Goal: Use online tool/utility: Utilize a website feature to perform a specific function

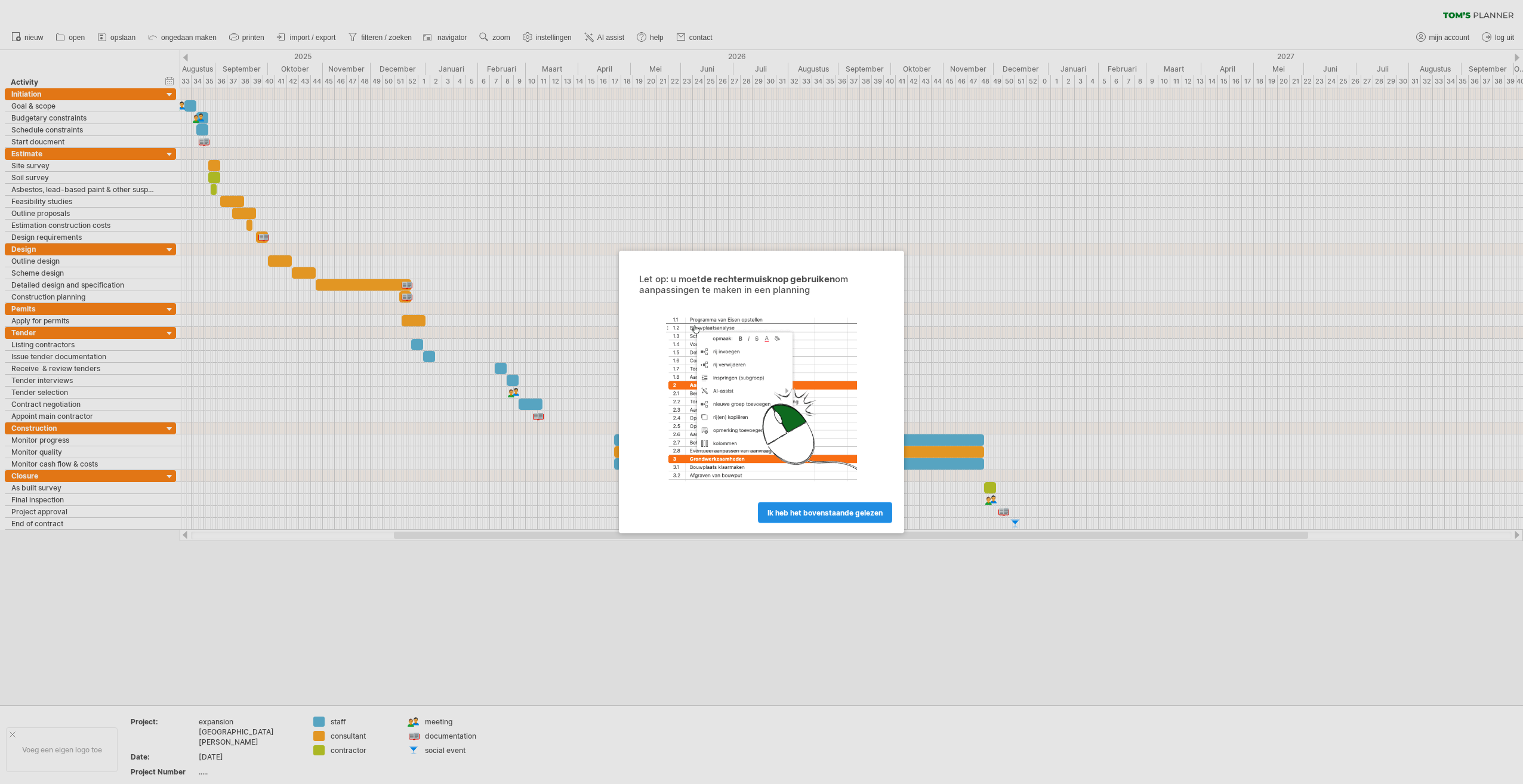
click at [838, 510] on span "ik heb het bovenstaande gelezen" at bounding box center [825, 513] width 115 height 9
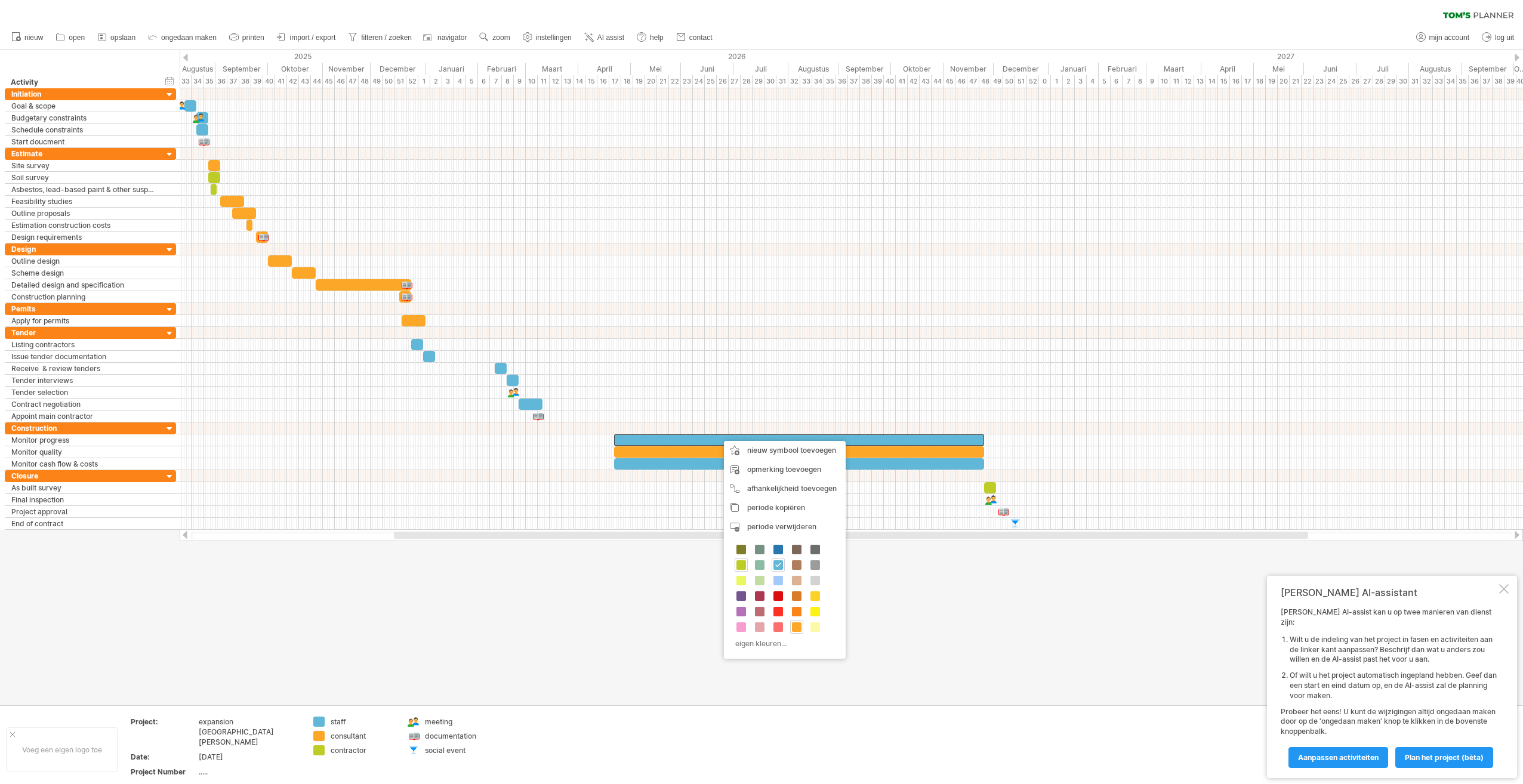
click at [444, 721] on div "meeting" at bounding box center [457, 722] width 65 height 10
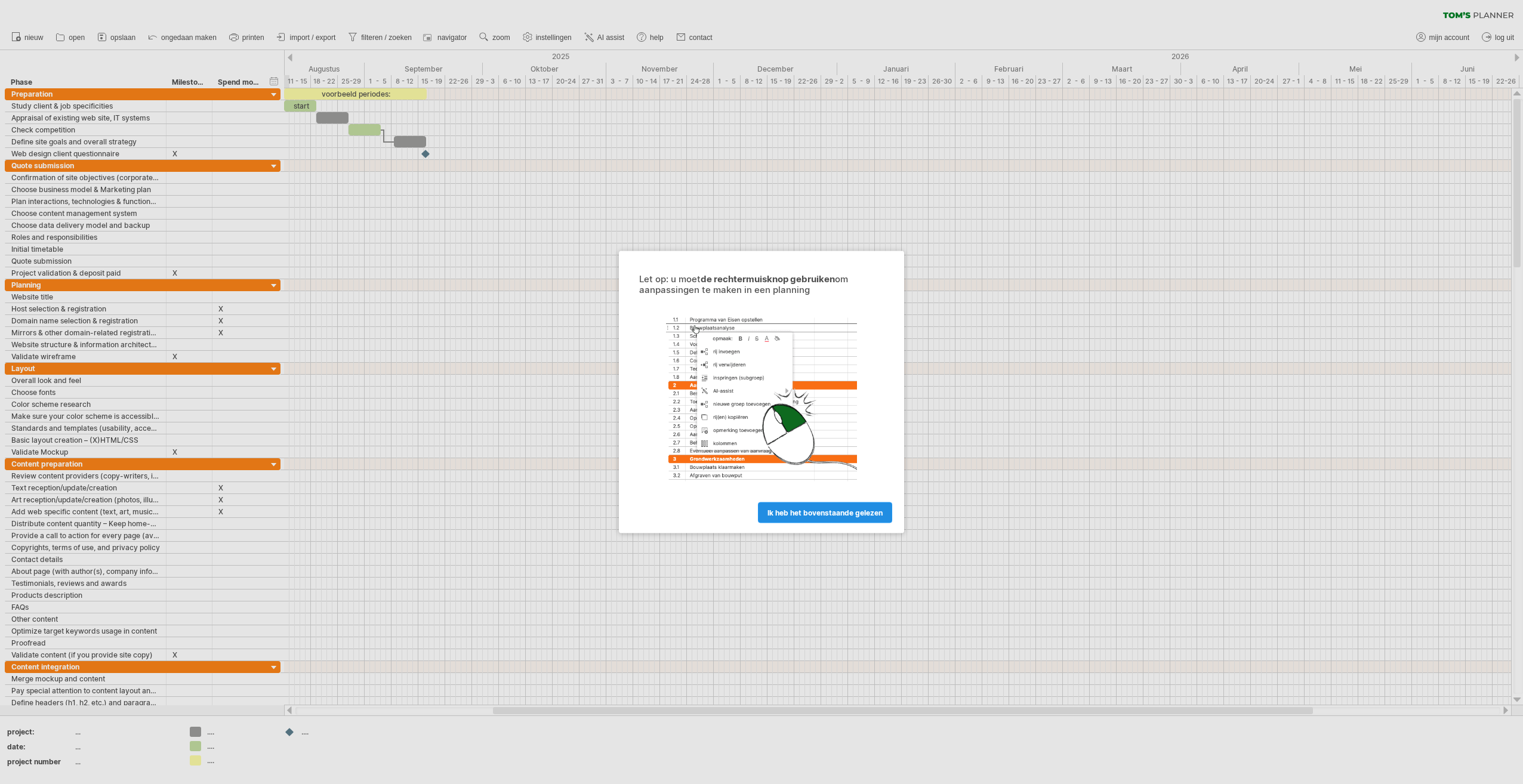
click at [834, 513] on span "ik heb het bovenstaande gelezen" at bounding box center [825, 513] width 115 height 9
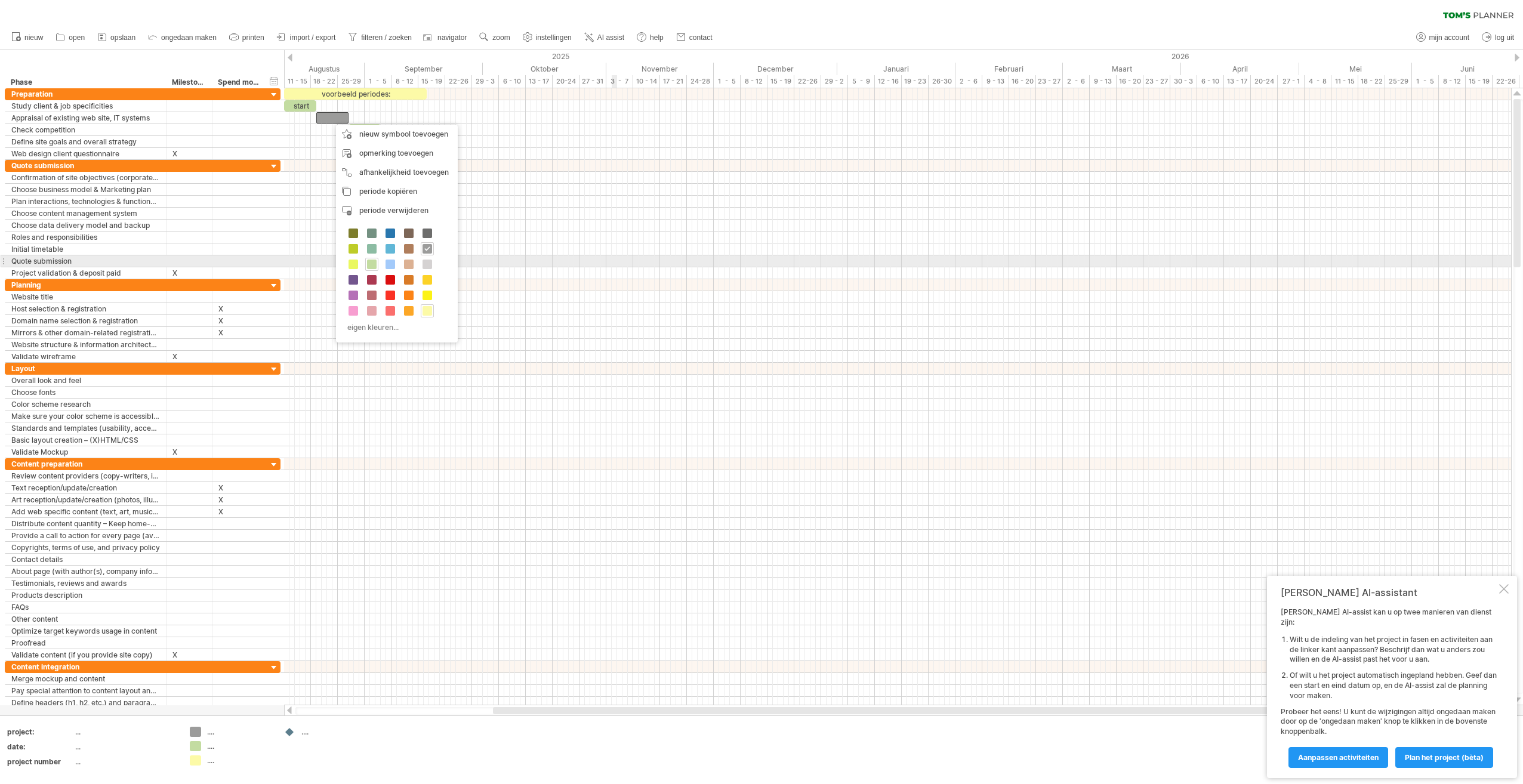
click at [613, 261] on div at bounding box center [897, 262] width 1227 height 12
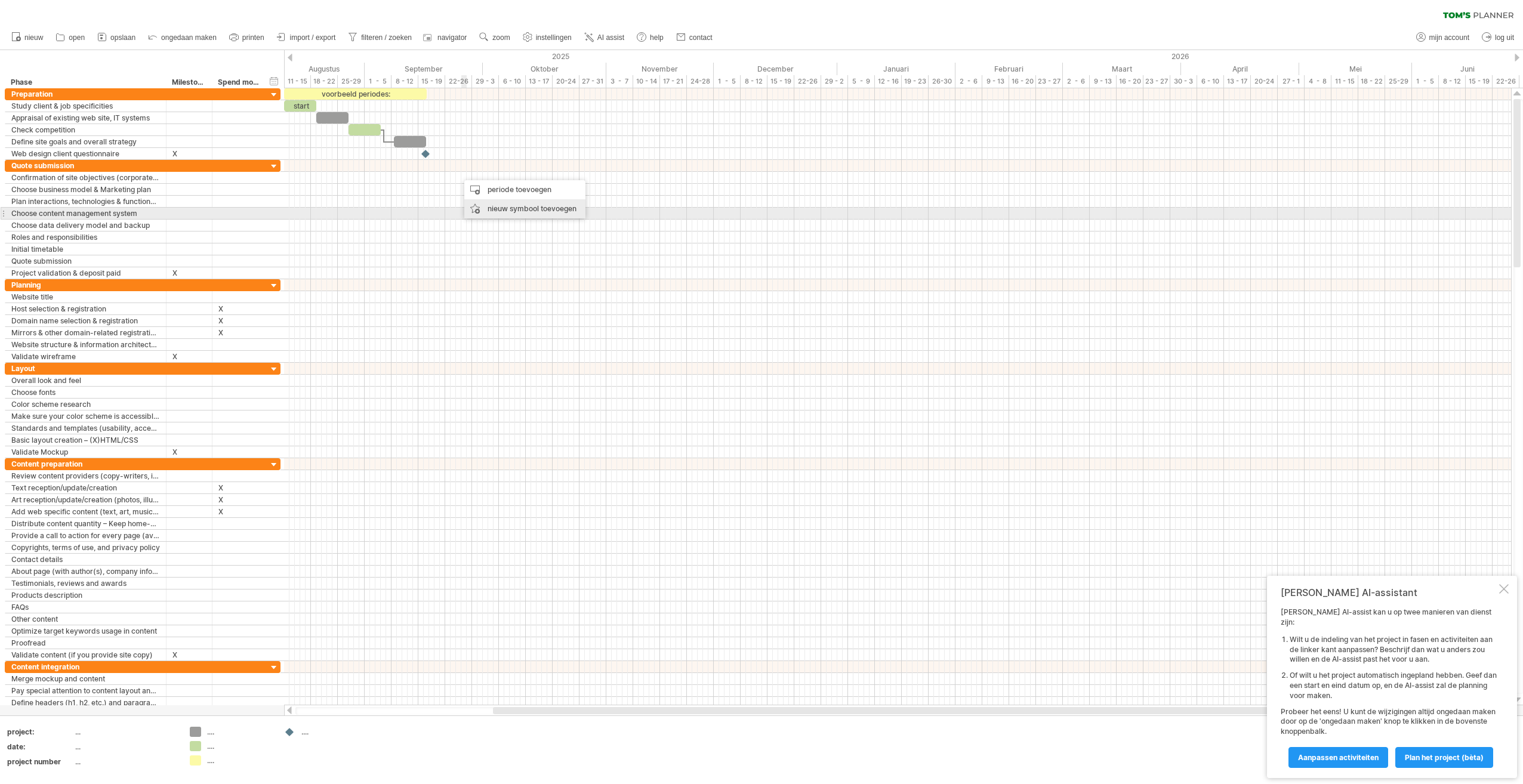
click at [493, 210] on div "nieuw symbool toevoegen" at bounding box center [525, 208] width 121 height 19
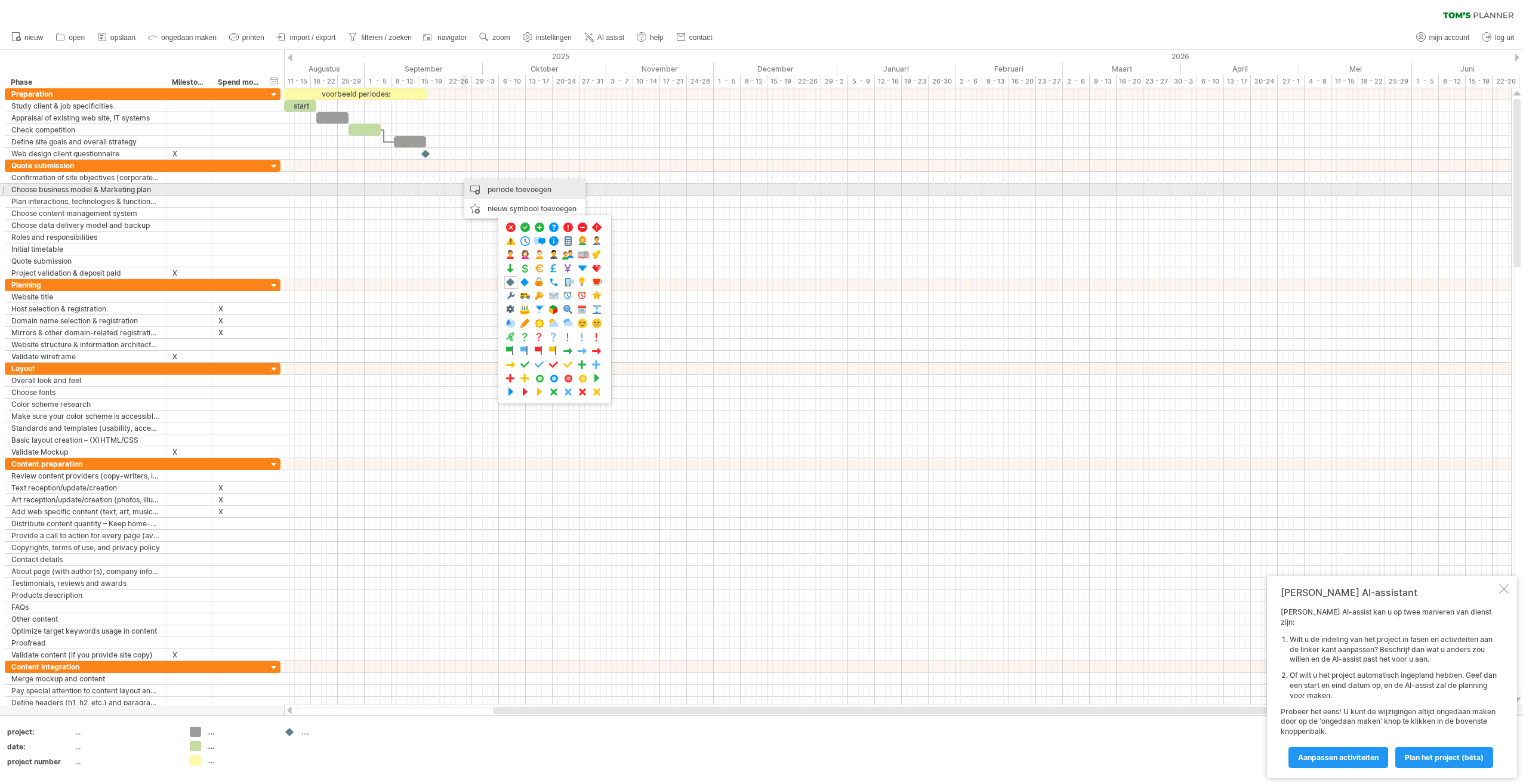
click at [504, 191] on div "periode toevoegen" at bounding box center [525, 190] width 121 height 19
click at [532, 226] on span at bounding box center [528, 226] width 10 height 10
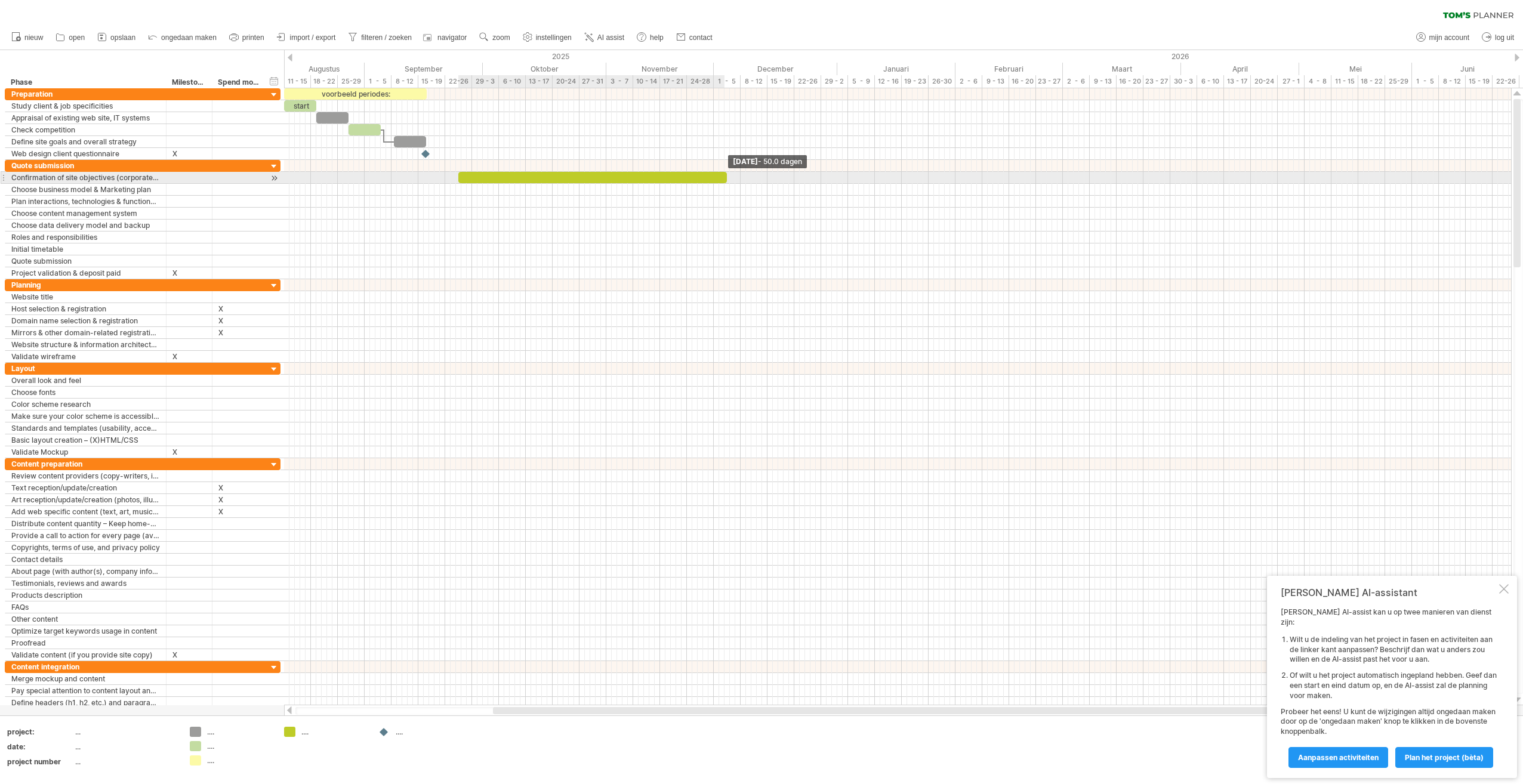
drag, startPoint x: 462, startPoint y: 176, endPoint x: 723, endPoint y: 179, distance: 261.0
click at [723, 179] on div at bounding box center [593, 177] width 269 height 12
drag, startPoint x: 725, startPoint y: 176, endPoint x: 444, endPoint y: 208, distance: 282.8
click at [512, 184] on div "voorbeeld periodes: start donderdag 09 Oktober - 11.0 dagen" at bounding box center [897, 397] width 1227 height 617
click at [276, 165] on div at bounding box center [274, 166] width 12 height 12
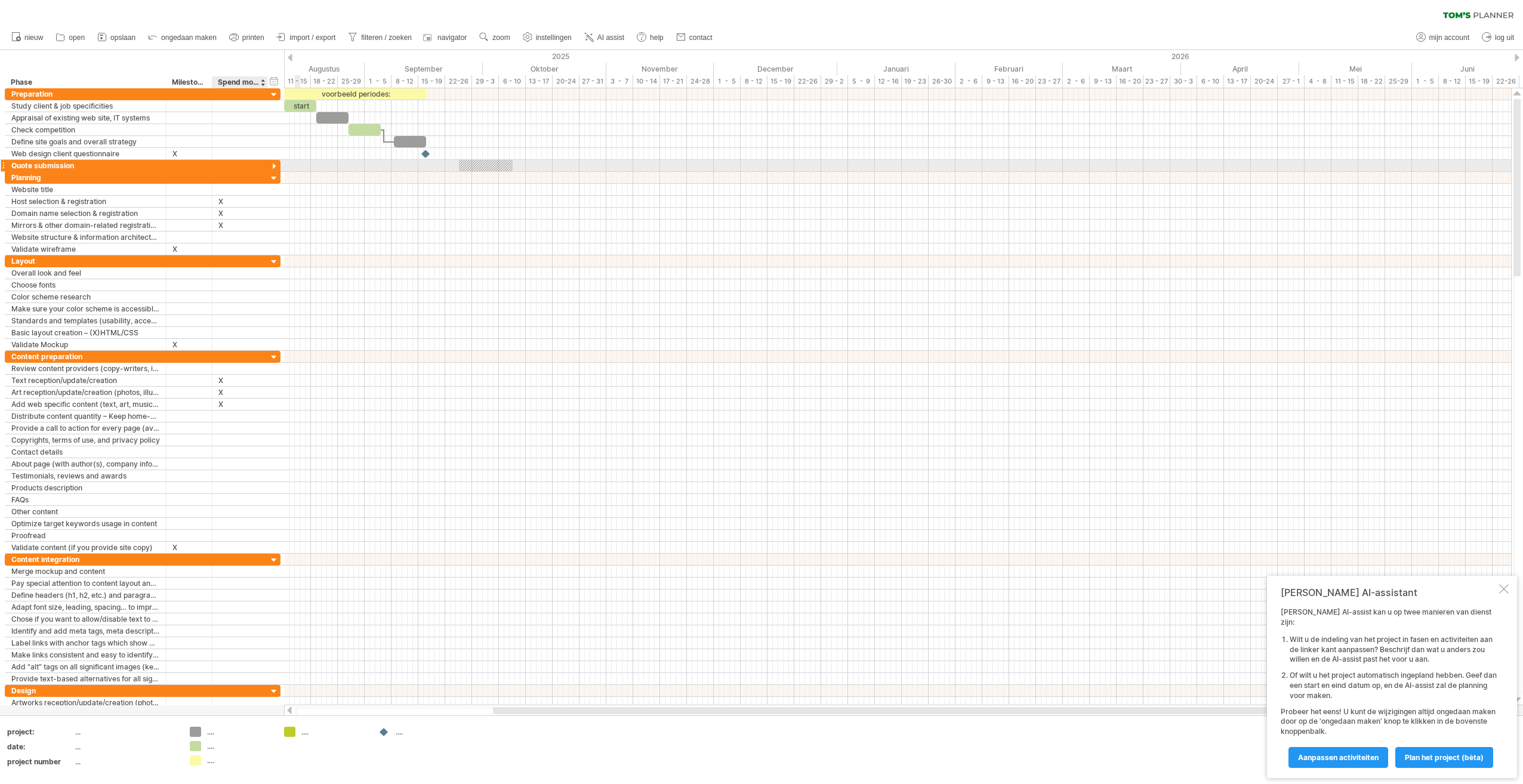
click at [273, 164] on div at bounding box center [274, 166] width 12 height 12
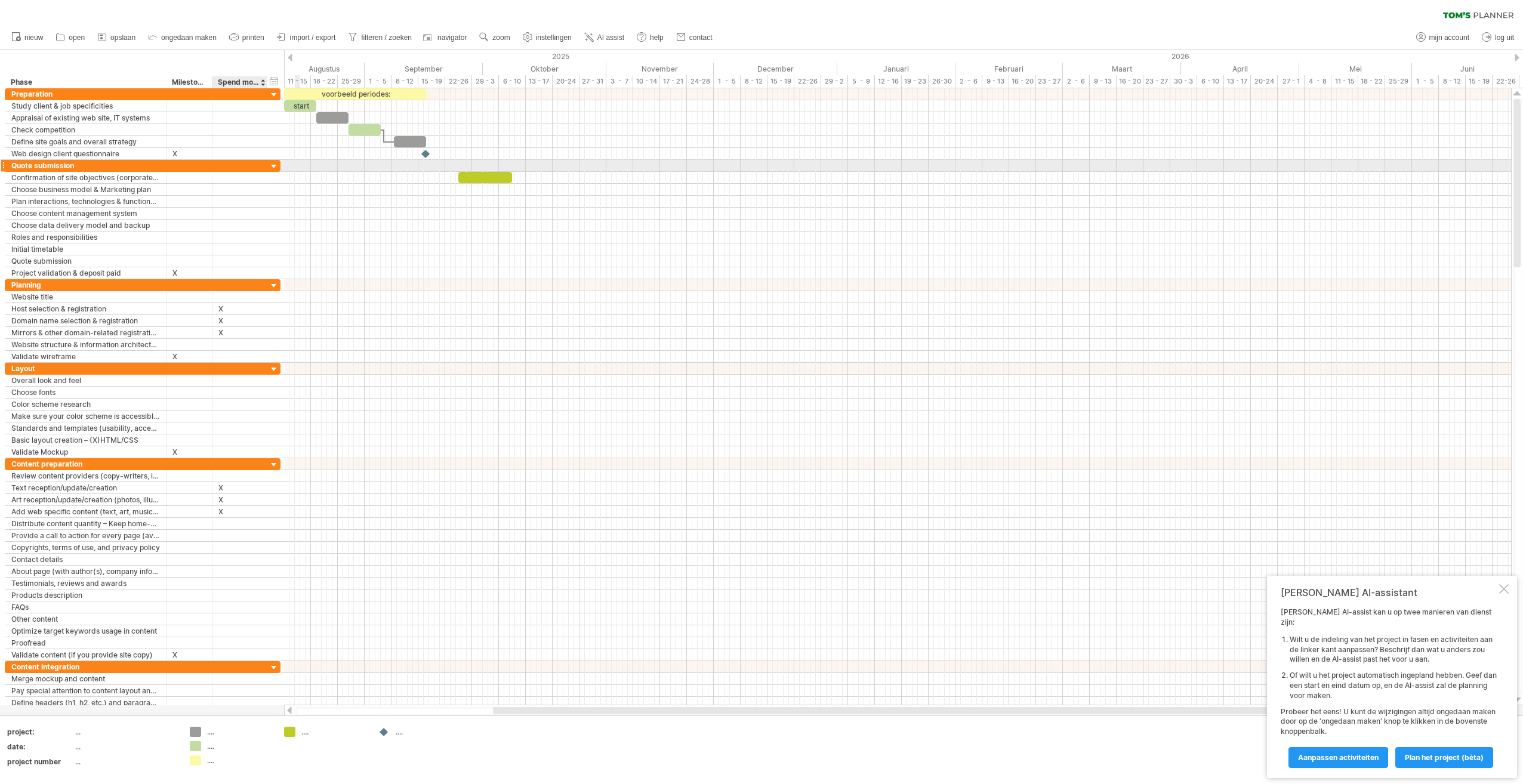
click at [273, 164] on div at bounding box center [274, 166] width 12 height 12
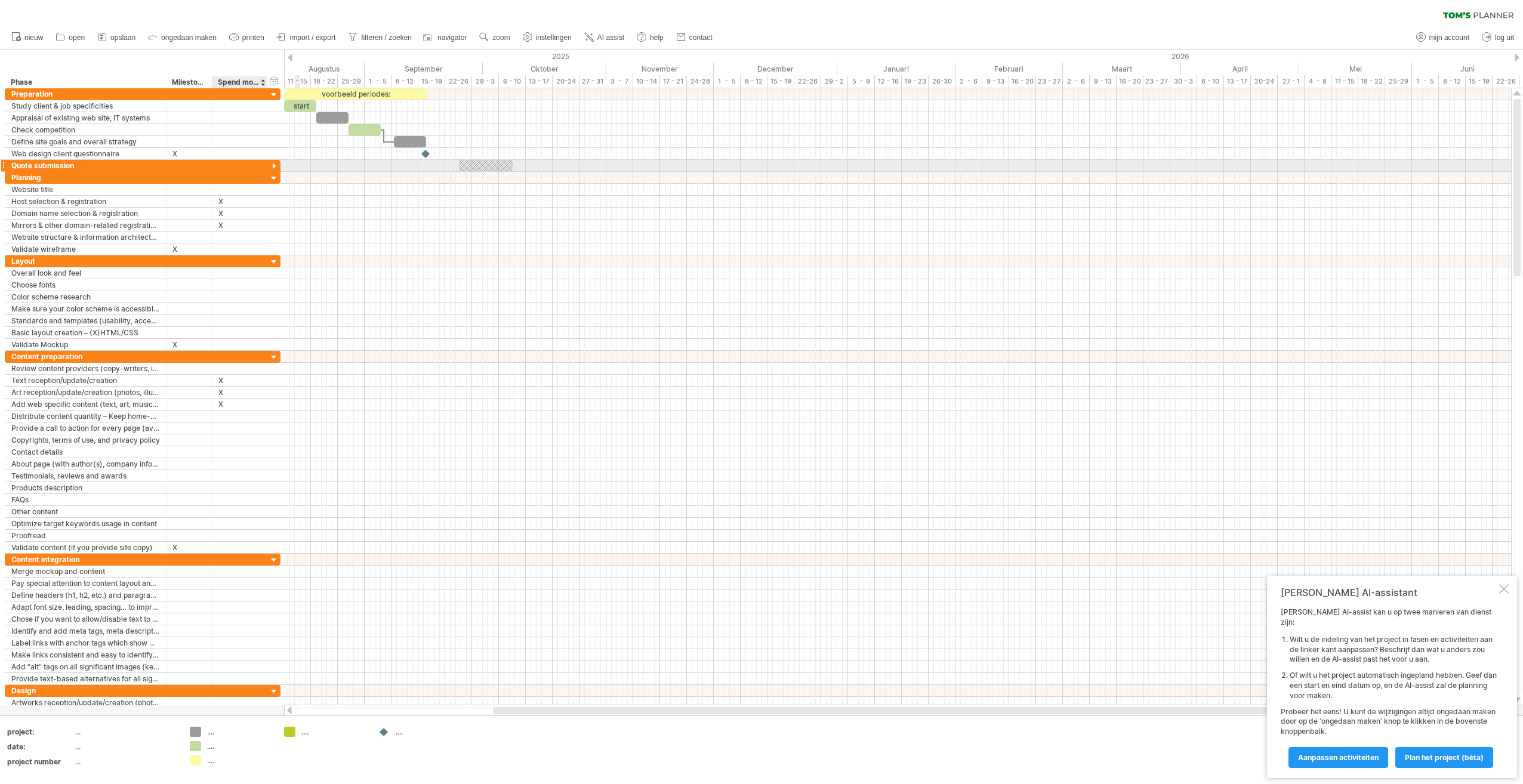
click at [273, 164] on div at bounding box center [274, 166] width 12 height 12
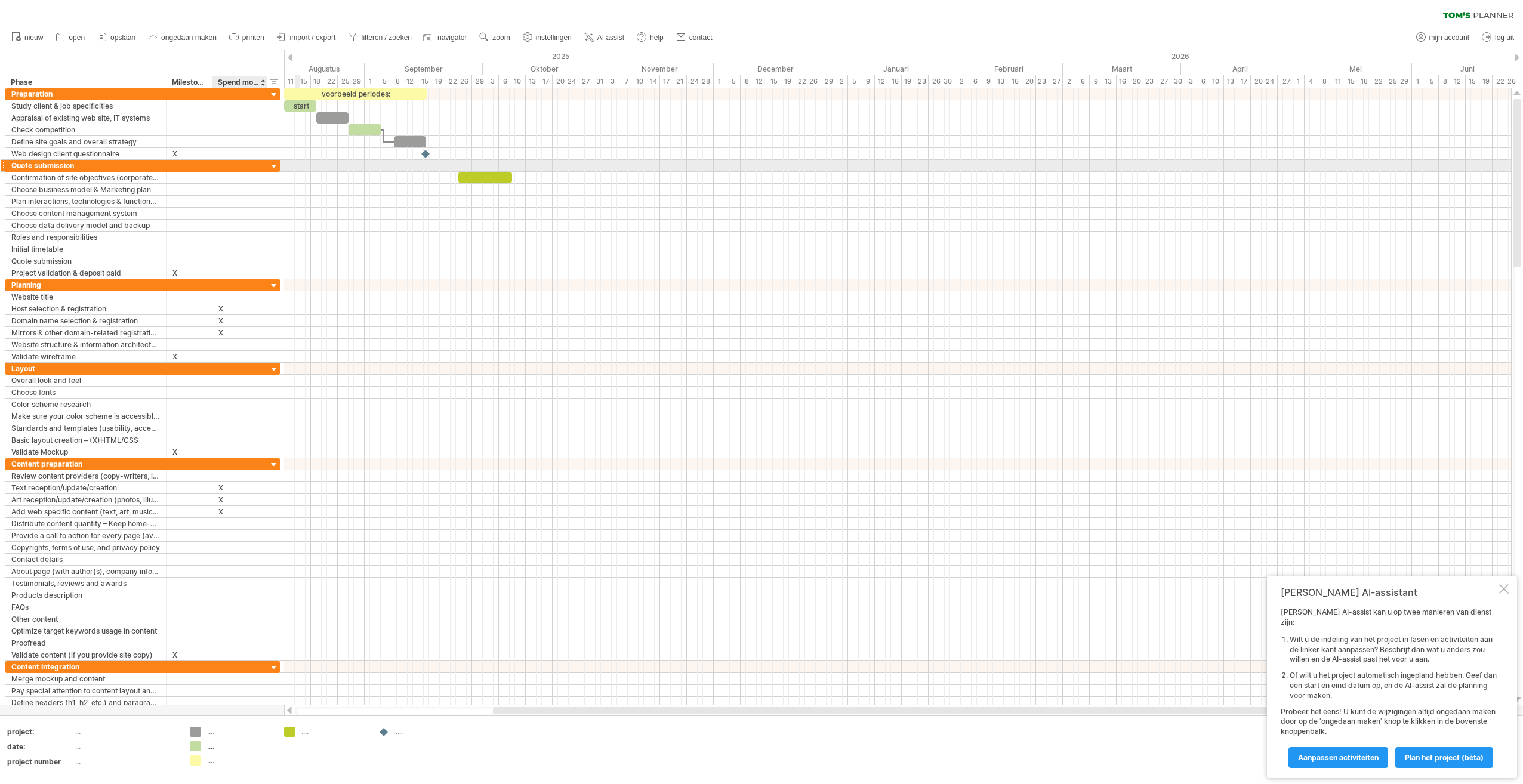
click at [273, 164] on div at bounding box center [274, 166] width 12 height 12
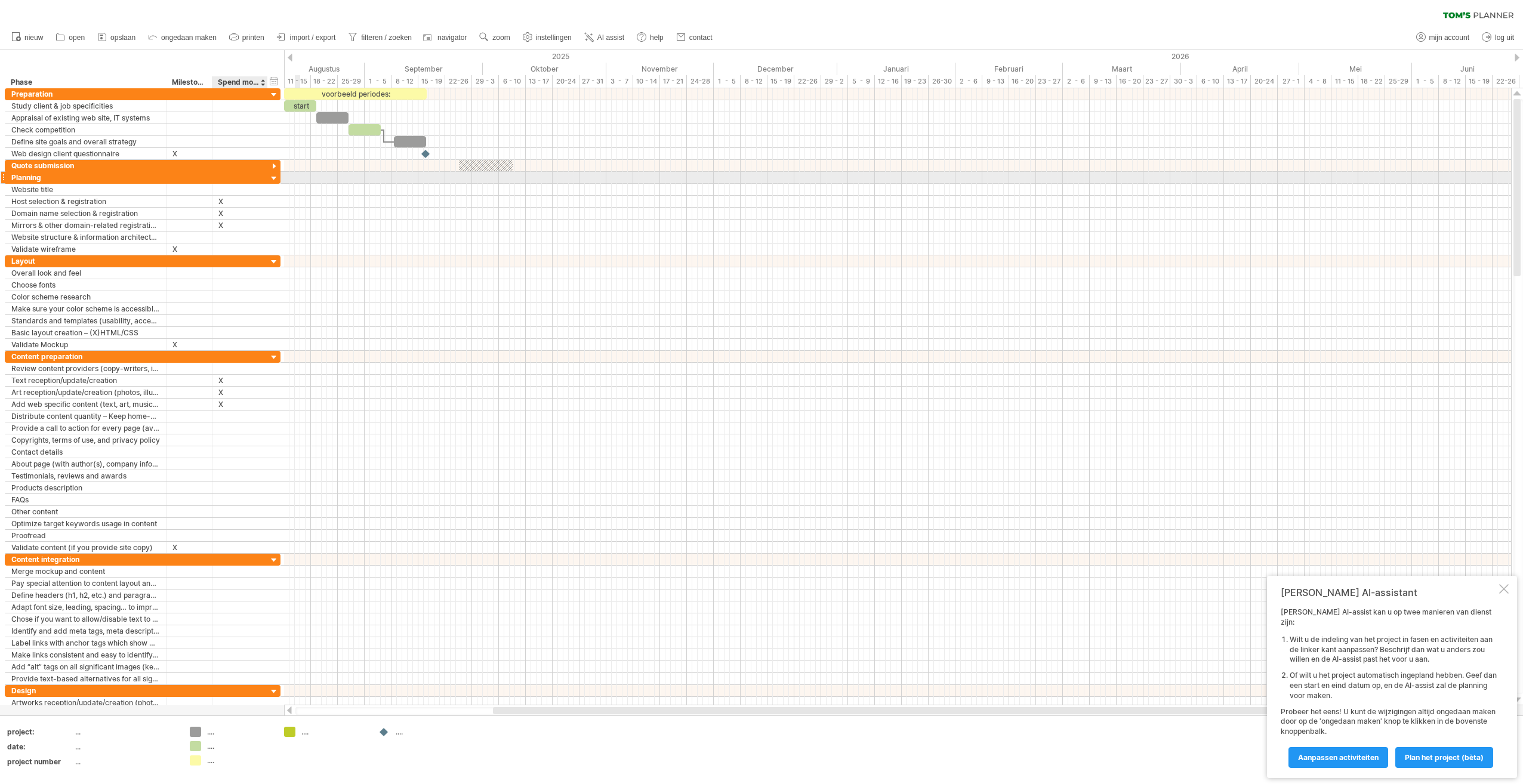
click at [274, 175] on div at bounding box center [274, 179] width 12 height 12
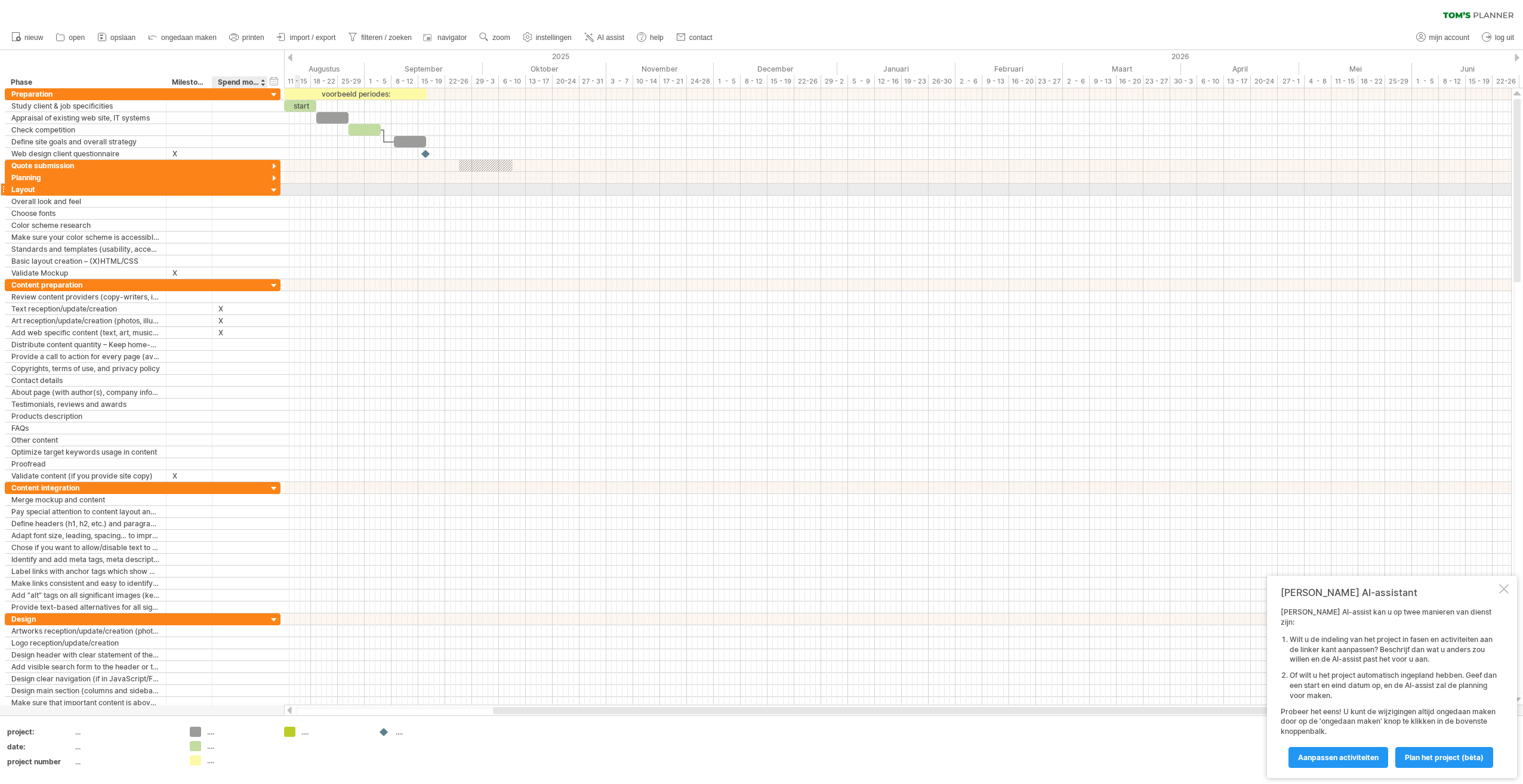
click at [271, 190] on div at bounding box center [274, 190] width 12 height 12
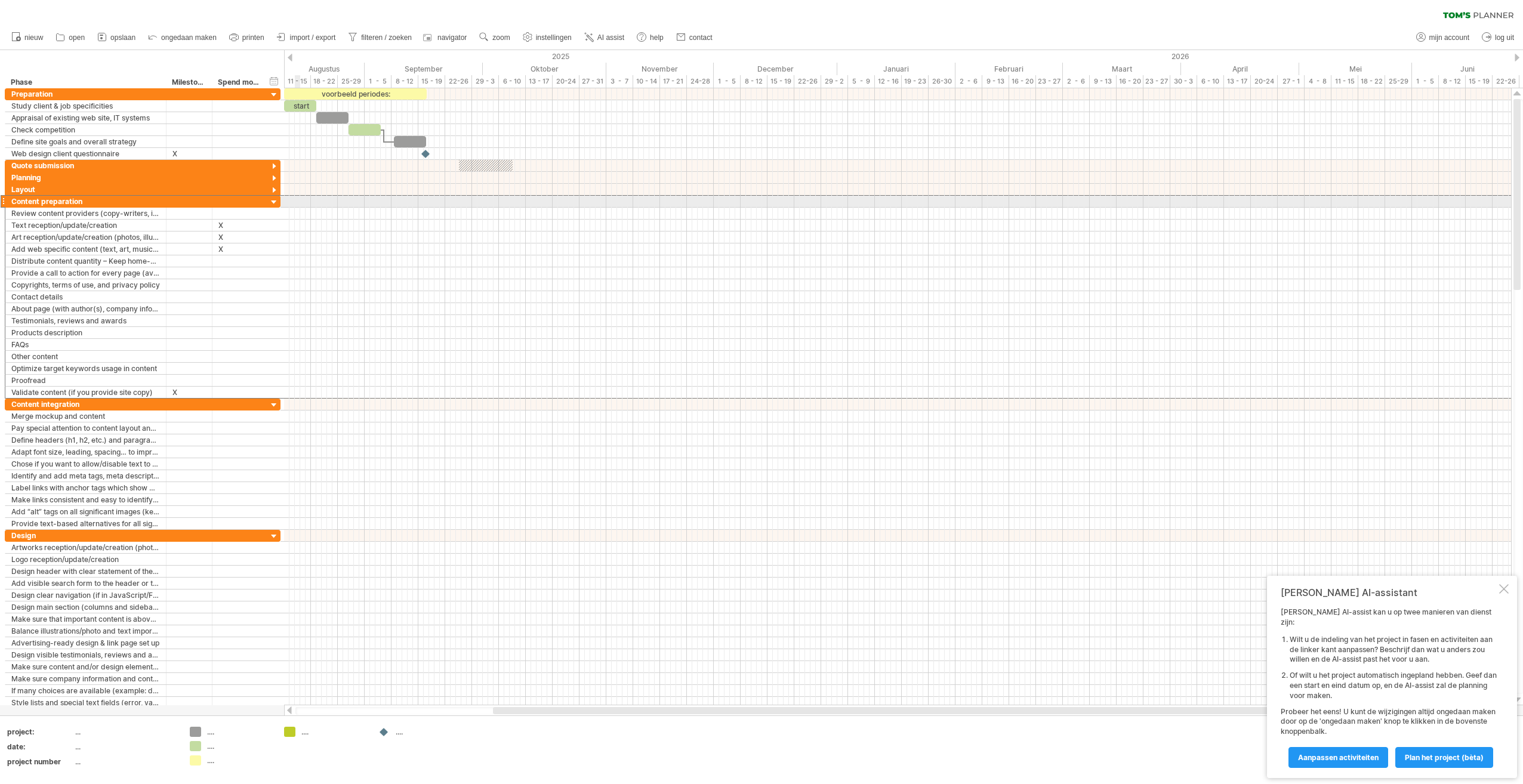
click at [2, 202] on div at bounding box center [3, 201] width 5 height 13
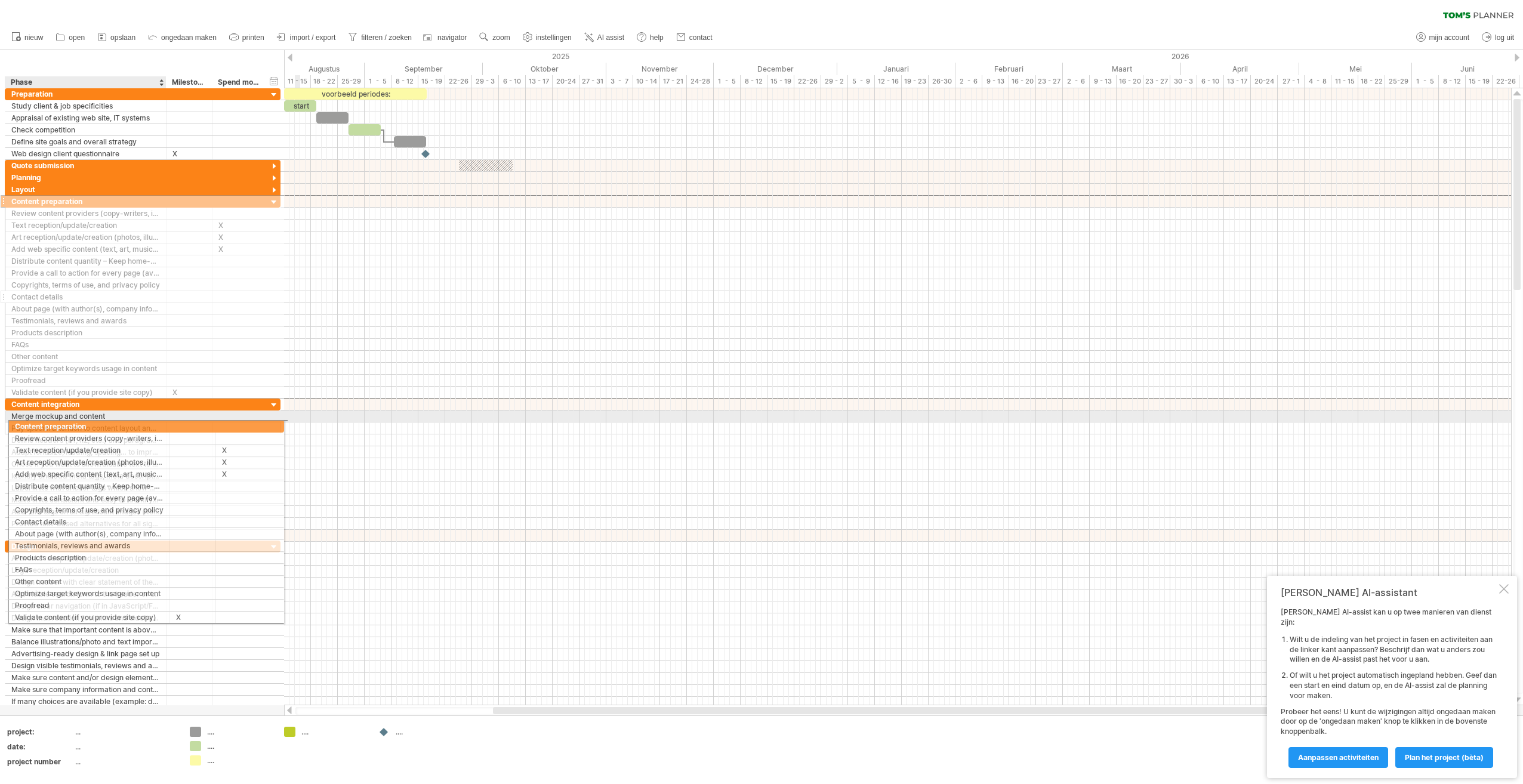
drag, startPoint x: 3, startPoint y: 202, endPoint x: 11, endPoint y: 423, distance: 221.1
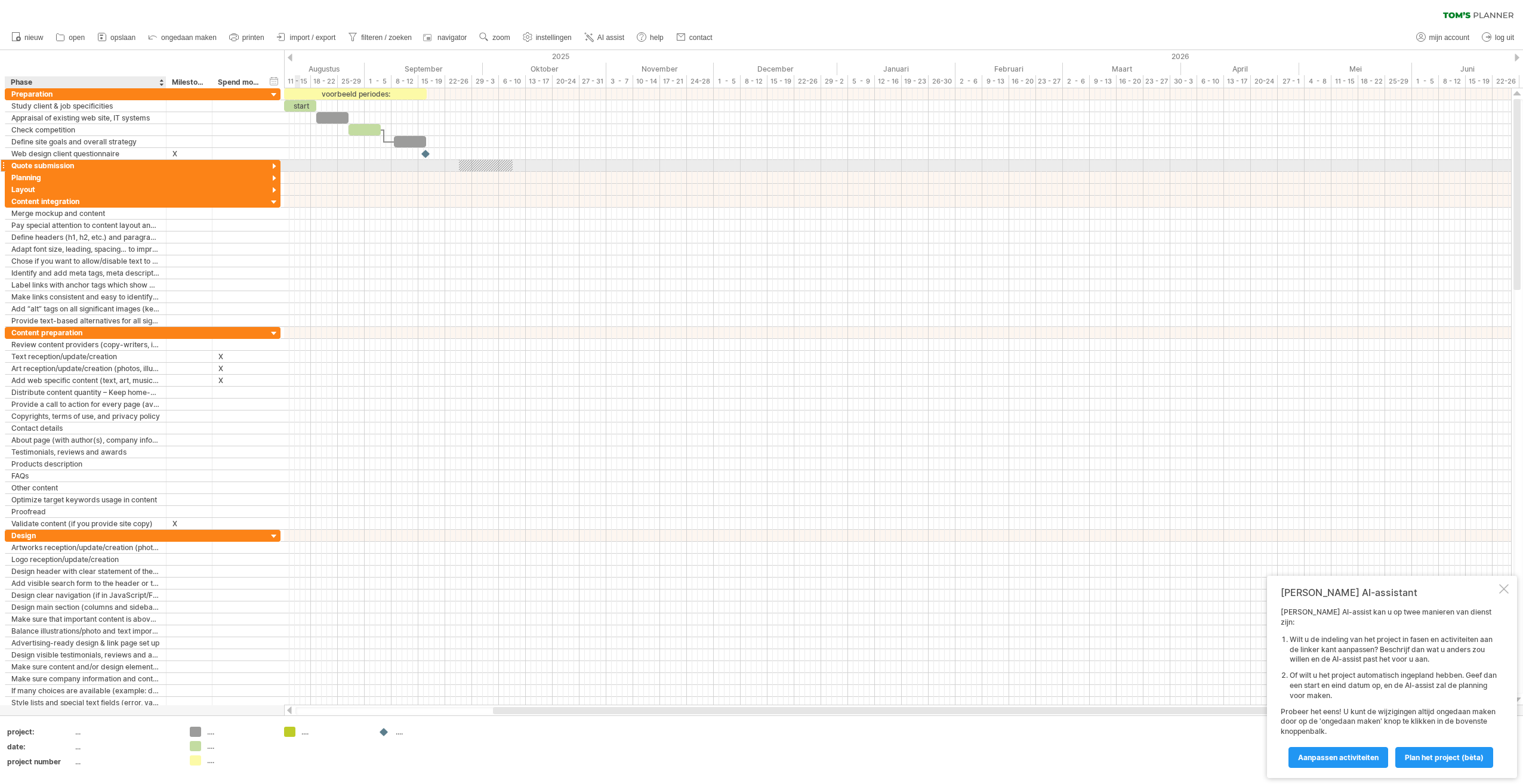
click at [30, 167] on div "Quote submission" at bounding box center [86, 165] width 149 height 12
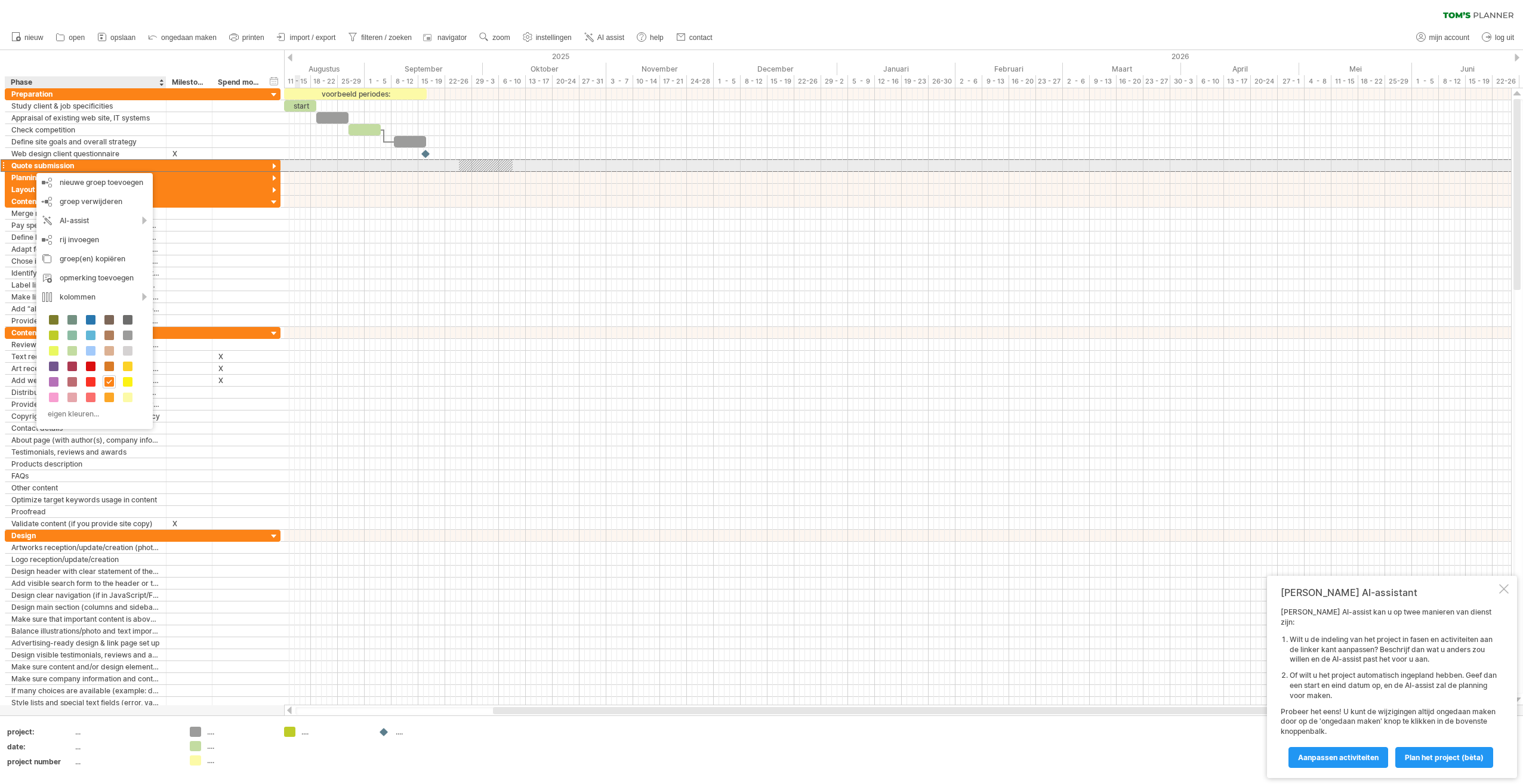
click at [64, 168] on div "Quote submission" at bounding box center [86, 165] width 149 height 12
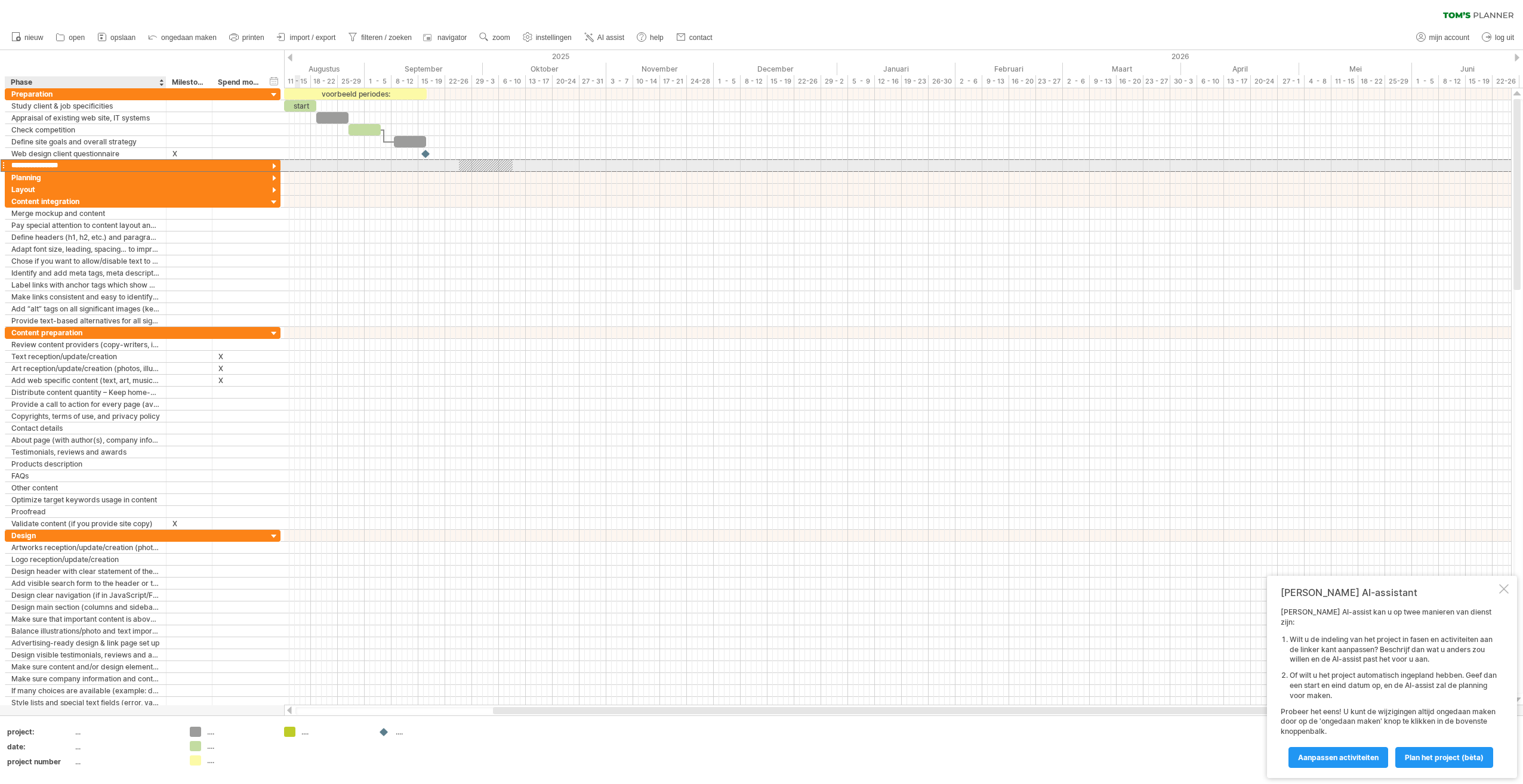
drag, startPoint x: 84, startPoint y: 163, endPoint x: 16, endPoint y: 163, distance: 68.0
click at [10, 163] on div "**********" at bounding box center [86, 165] width 161 height 12
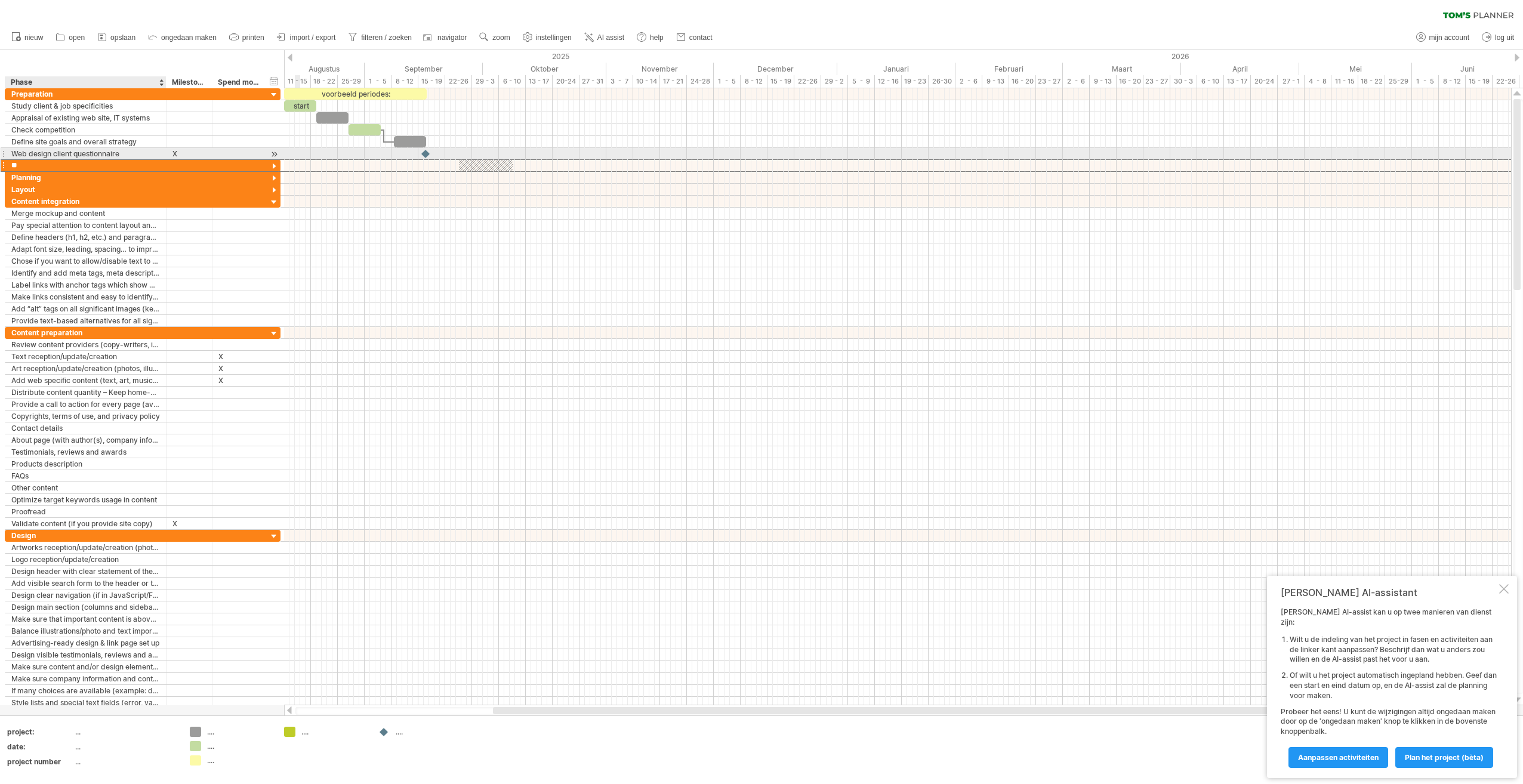
type input "***"
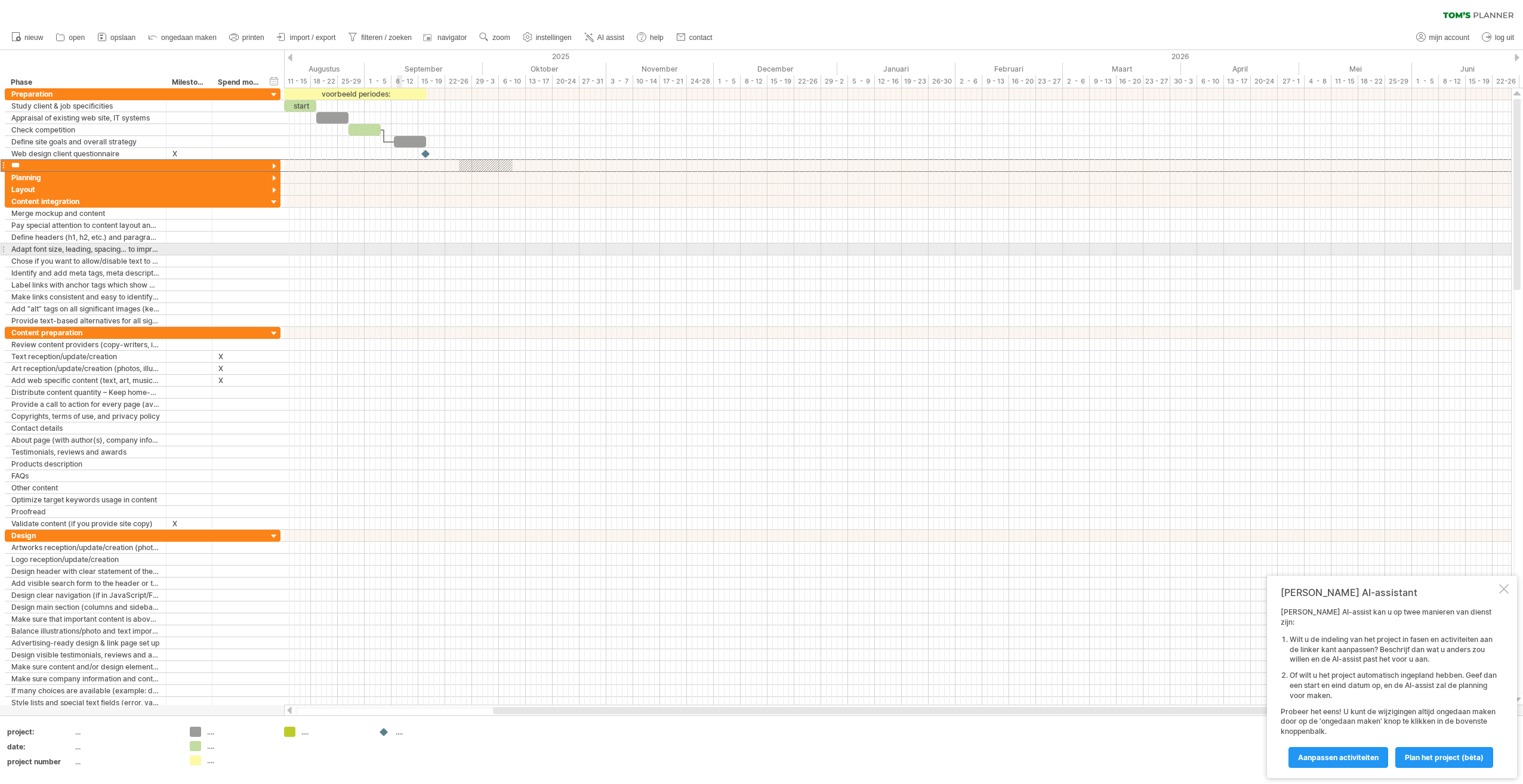
click at [401, 252] on div at bounding box center [897, 249] width 1227 height 12
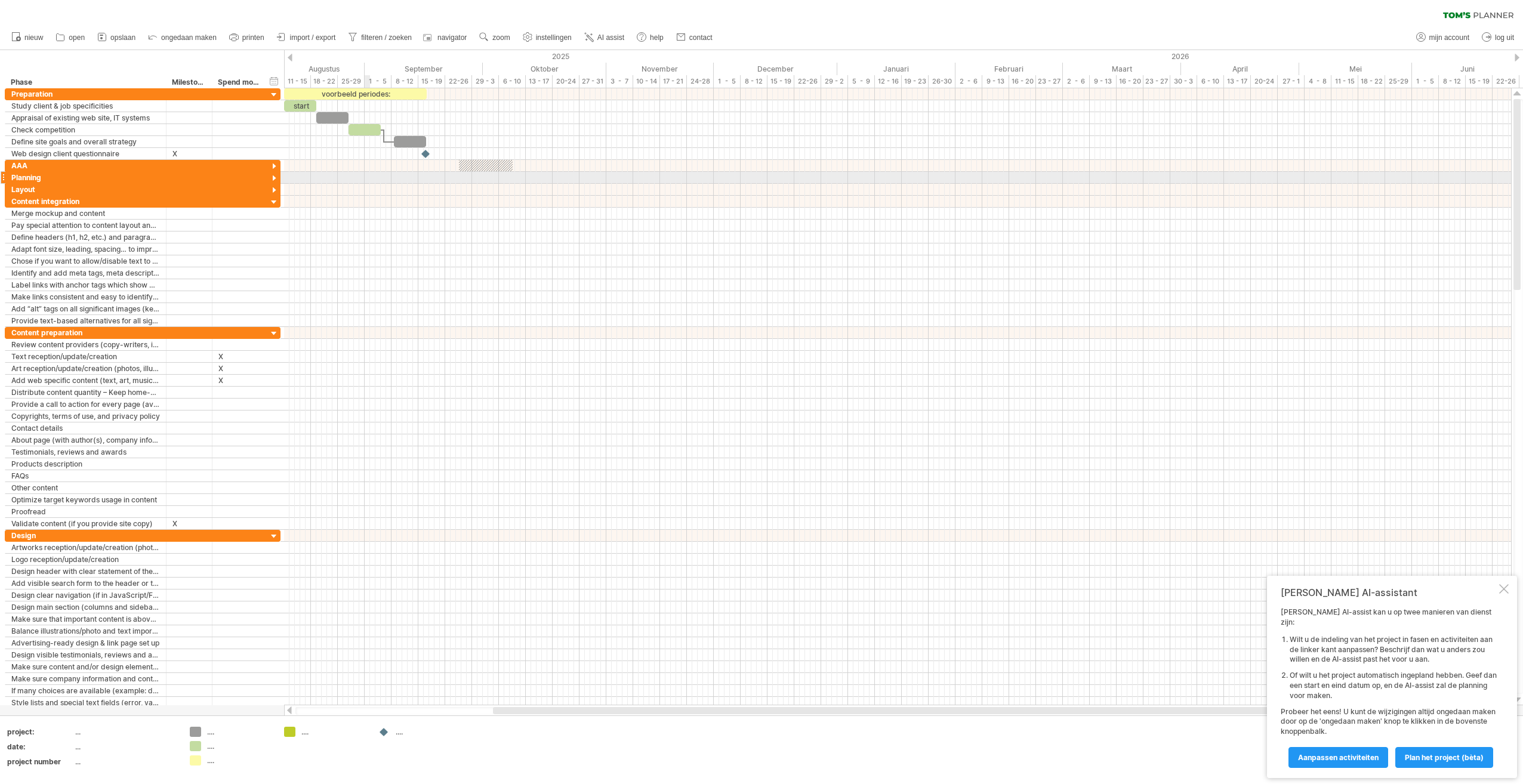
click at [369, 182] on div at bounding box center [897, 178] width 1227 height 12
drag, startPoint x: 373, startPoint y: 166, endPoint x: 386, endPoint y: 165, distance: 13.0
click at [386, 165] on div at bounding box center [897, 166] width 1227 height 12
click at [274, 165] on div at bounding box center [274, 166] width 12 height 12
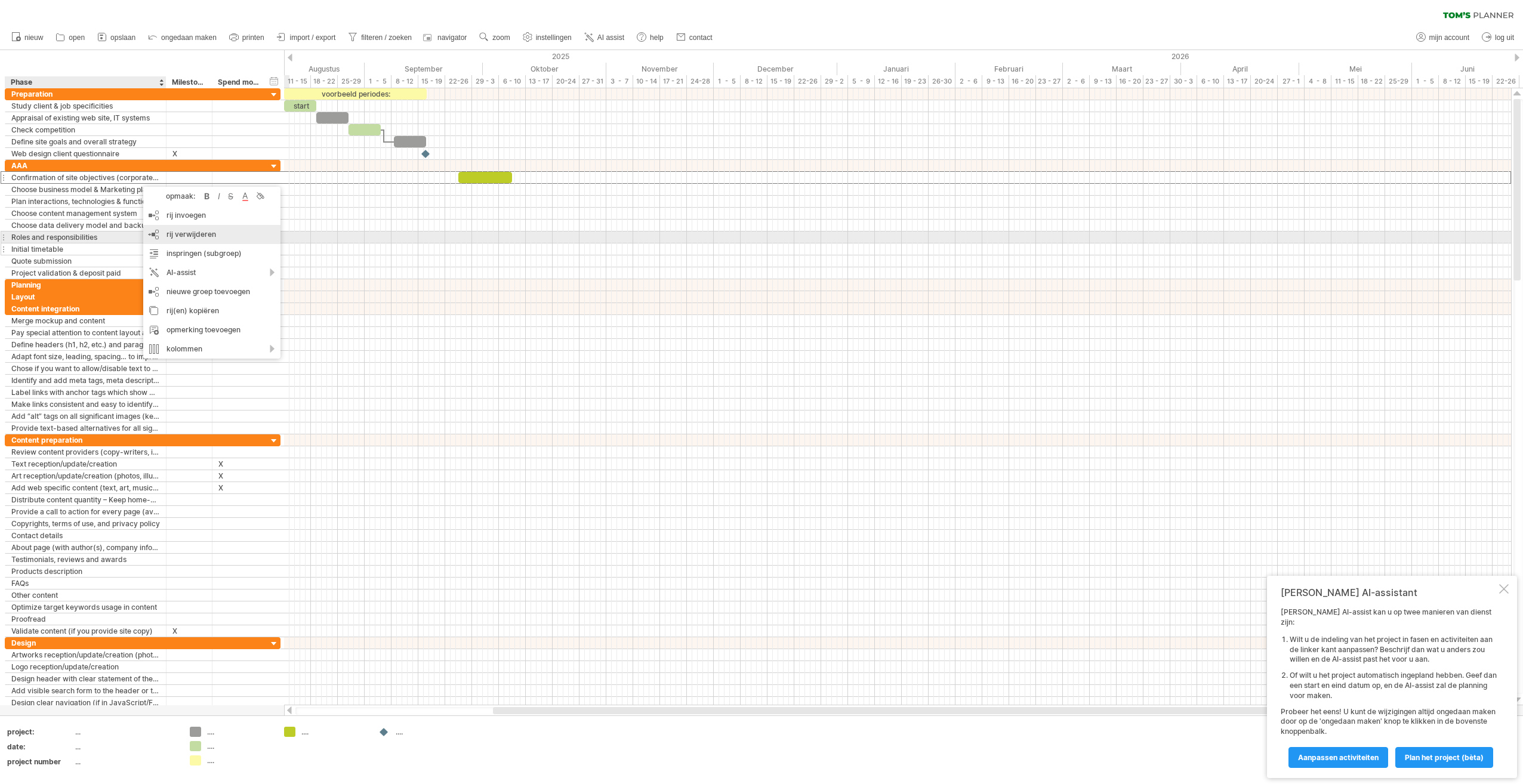
click at [204, 238] on span "rij verwijderen" at bounding box center [191, 234] width 49 height 9
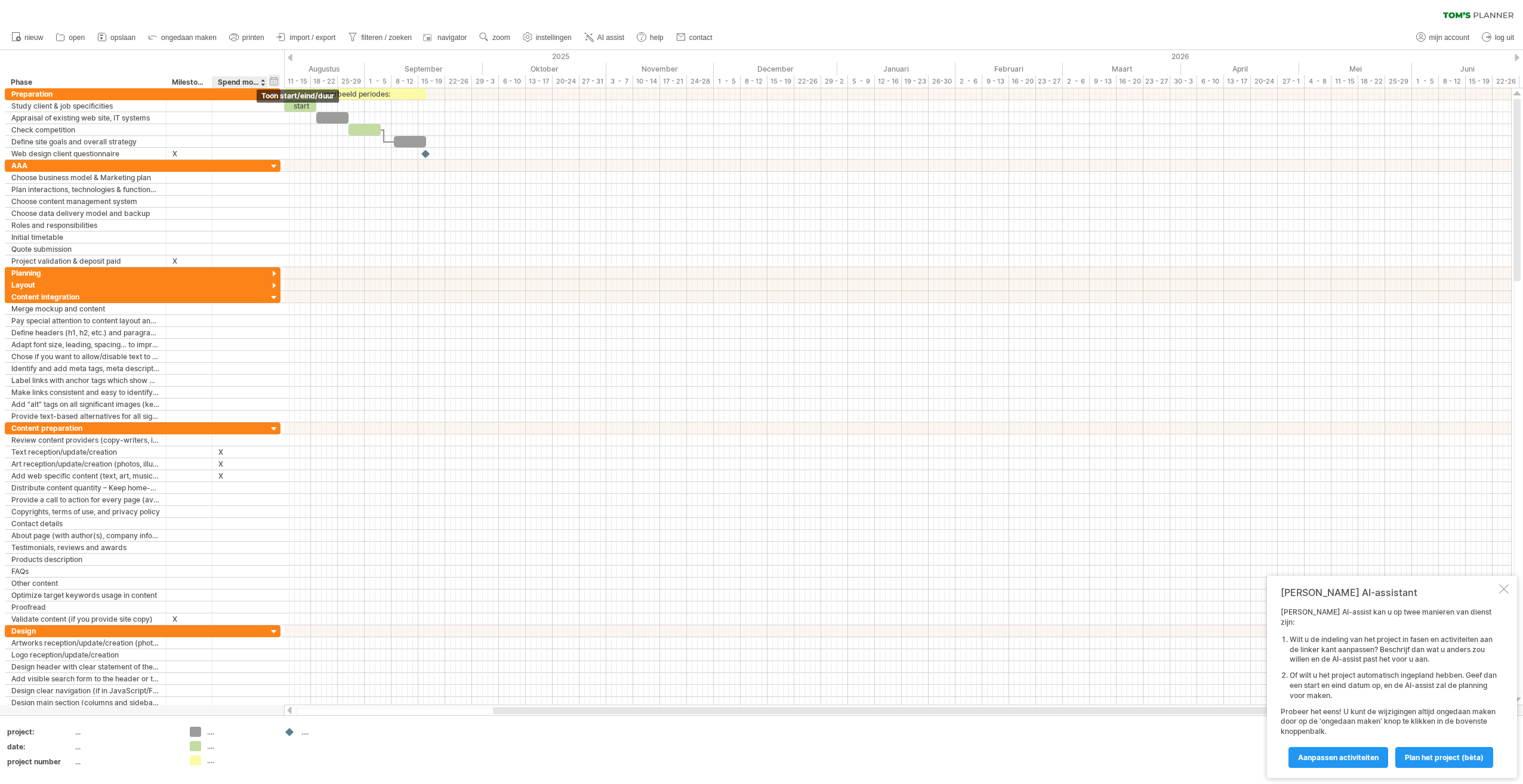
click at [273, 85] on div "verberg start/eind/duur toon start/eind/duur" at bounding box center [274, 80] width 12 height 13
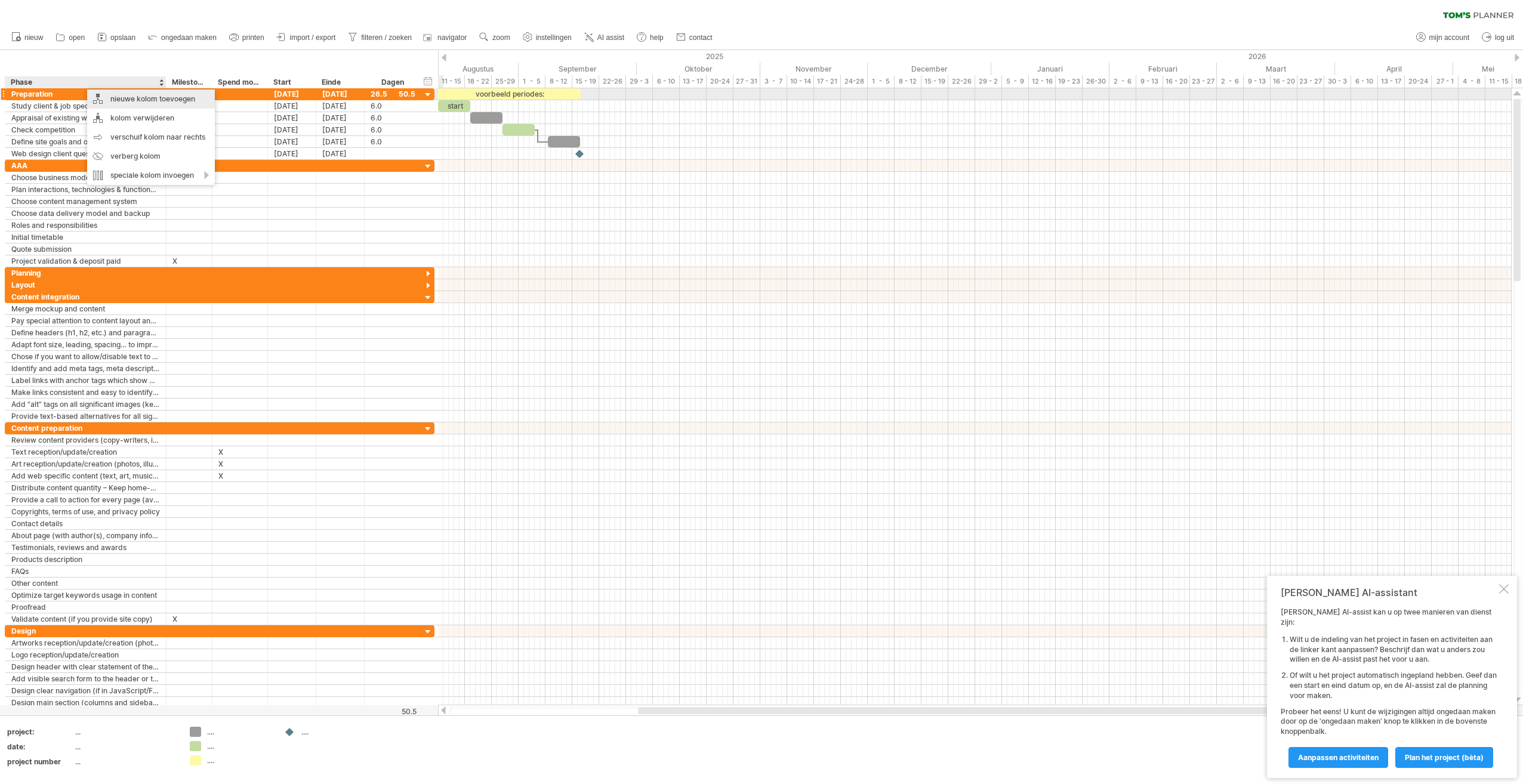
click at [138, 98] on div "nieuwe kolom toevoegen" at bounding box center [151, 99] width 127 height 19
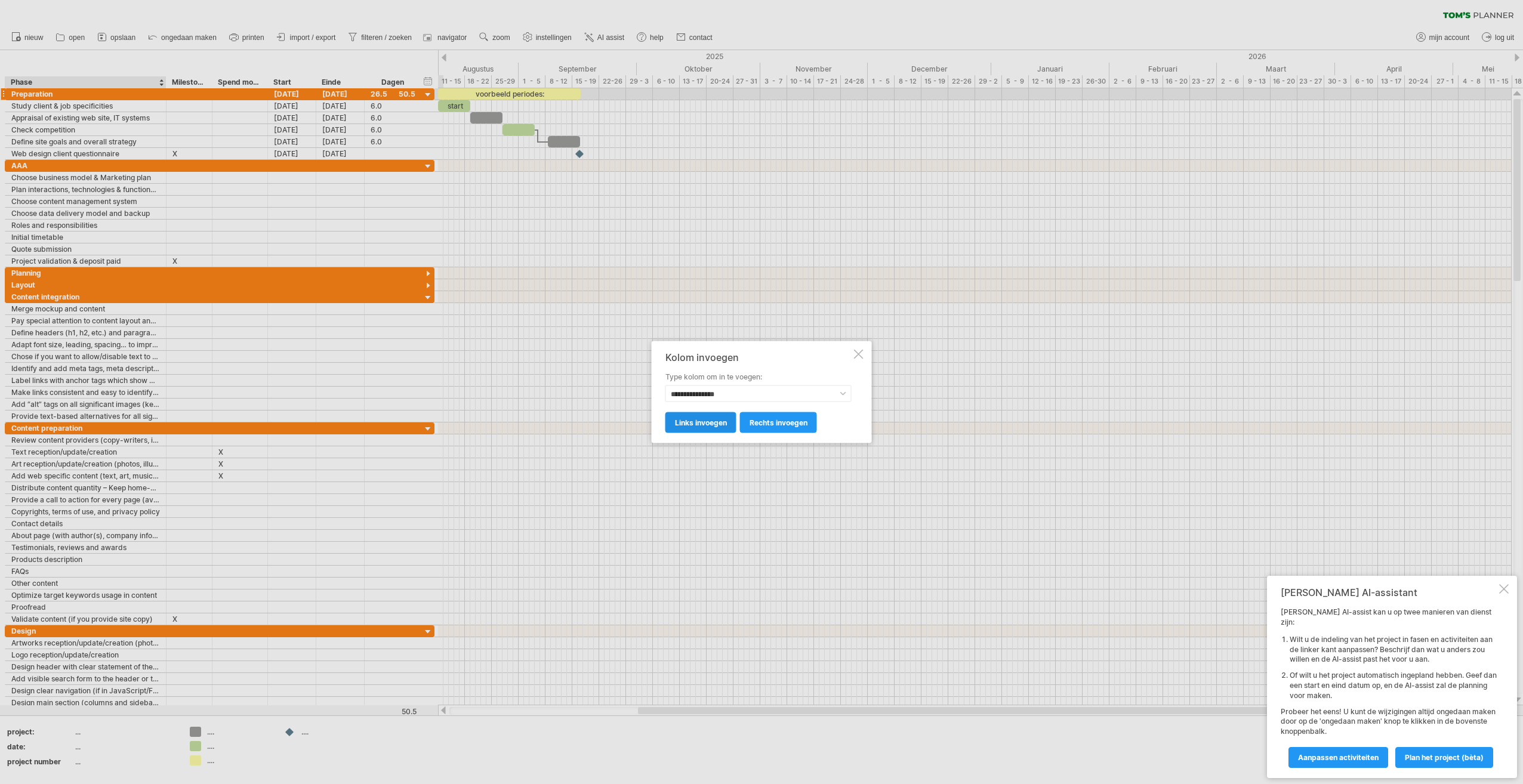
click at [716, 422] on span "links invoegen" at bounding box center [701, 422] width 52 height 9
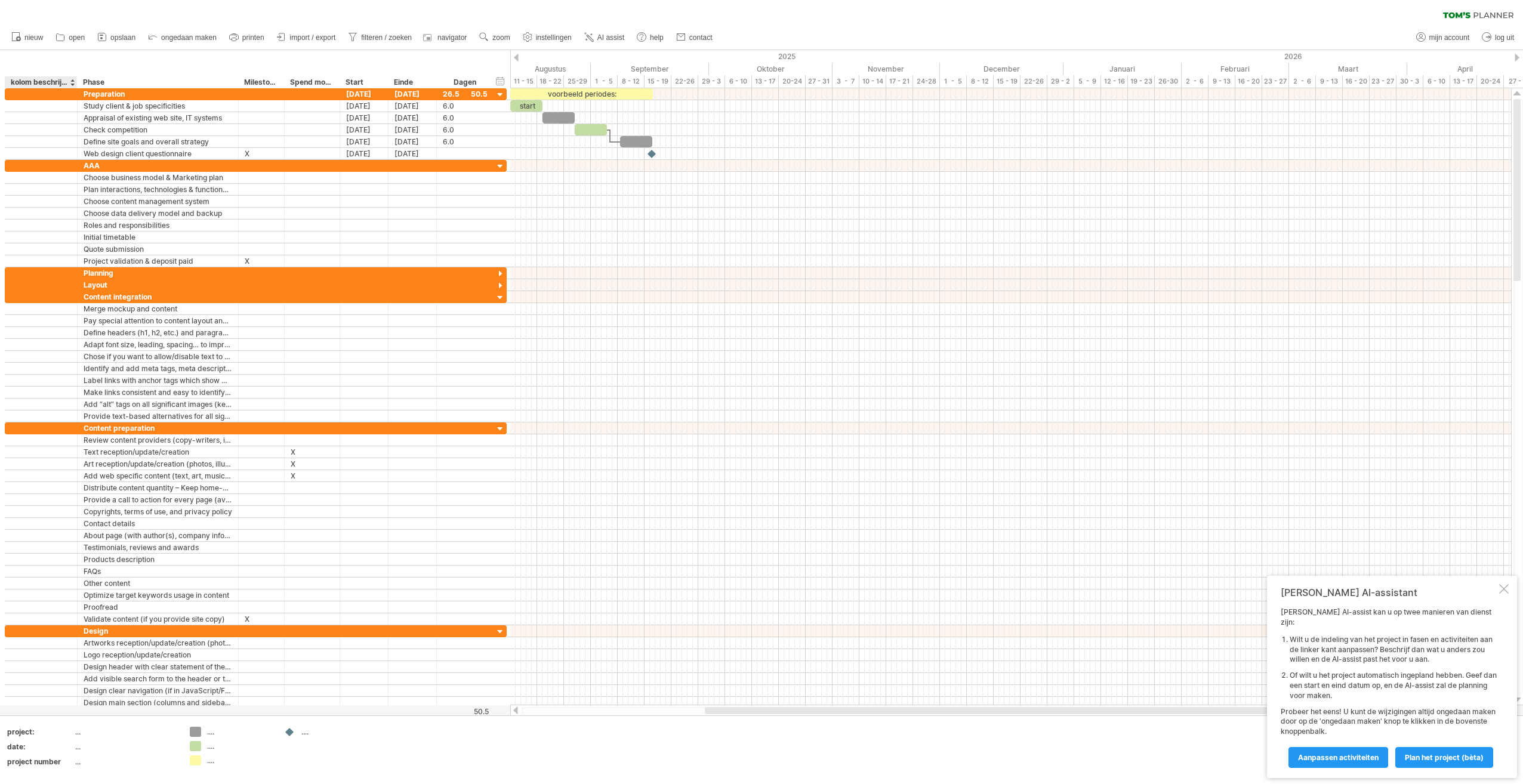
drag, startPoint x: 28, startPoint y: 76, endPoint x: 25, endPoint y: 82, distance: 6.7
click at [25, 80] on div "**********" at bounding box center [255, 69] width 510 height 38
click at [38, 82] on input "**********" at bounding box center [41, 82] width 60 height 12
type input "*"
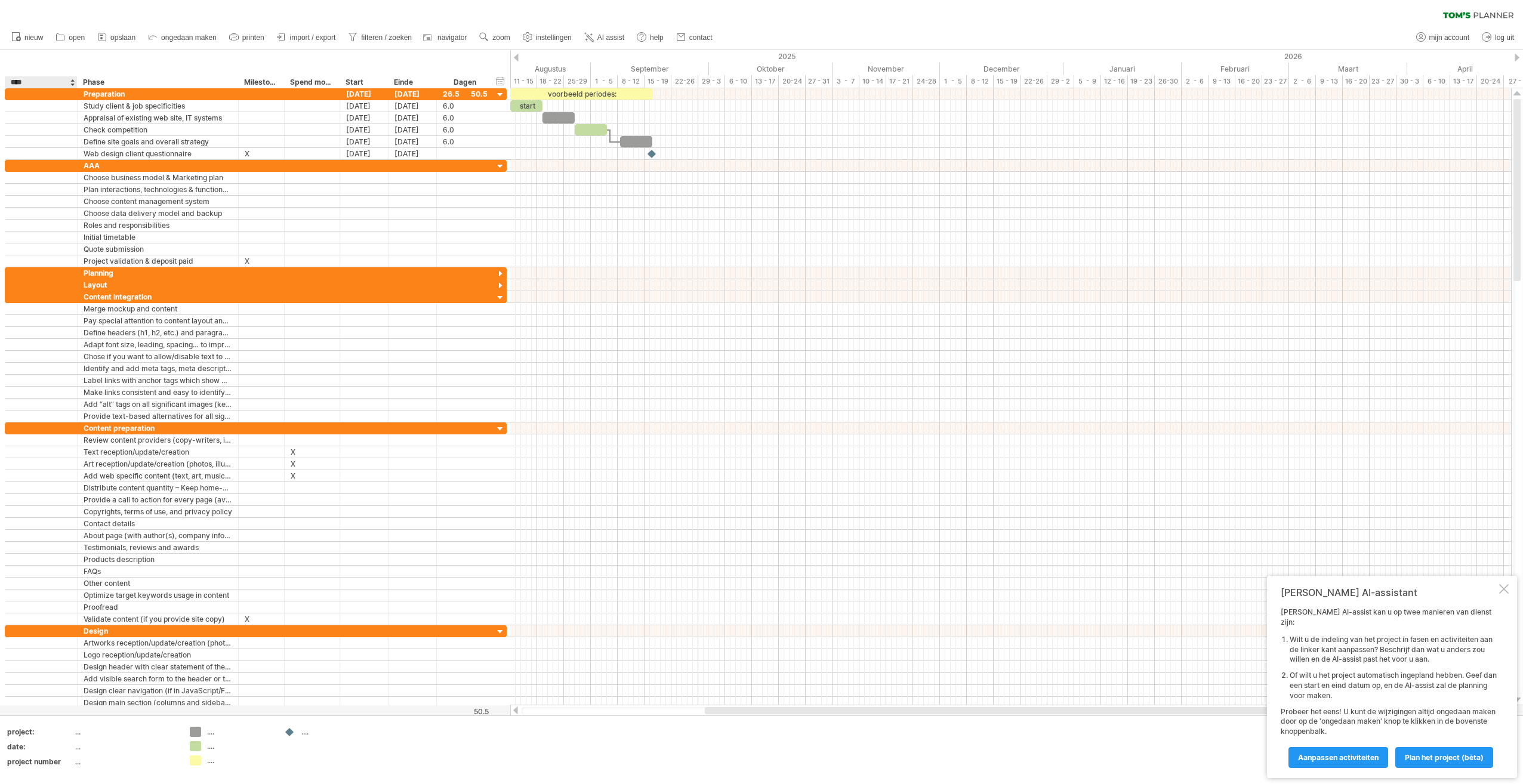
type input "*****"
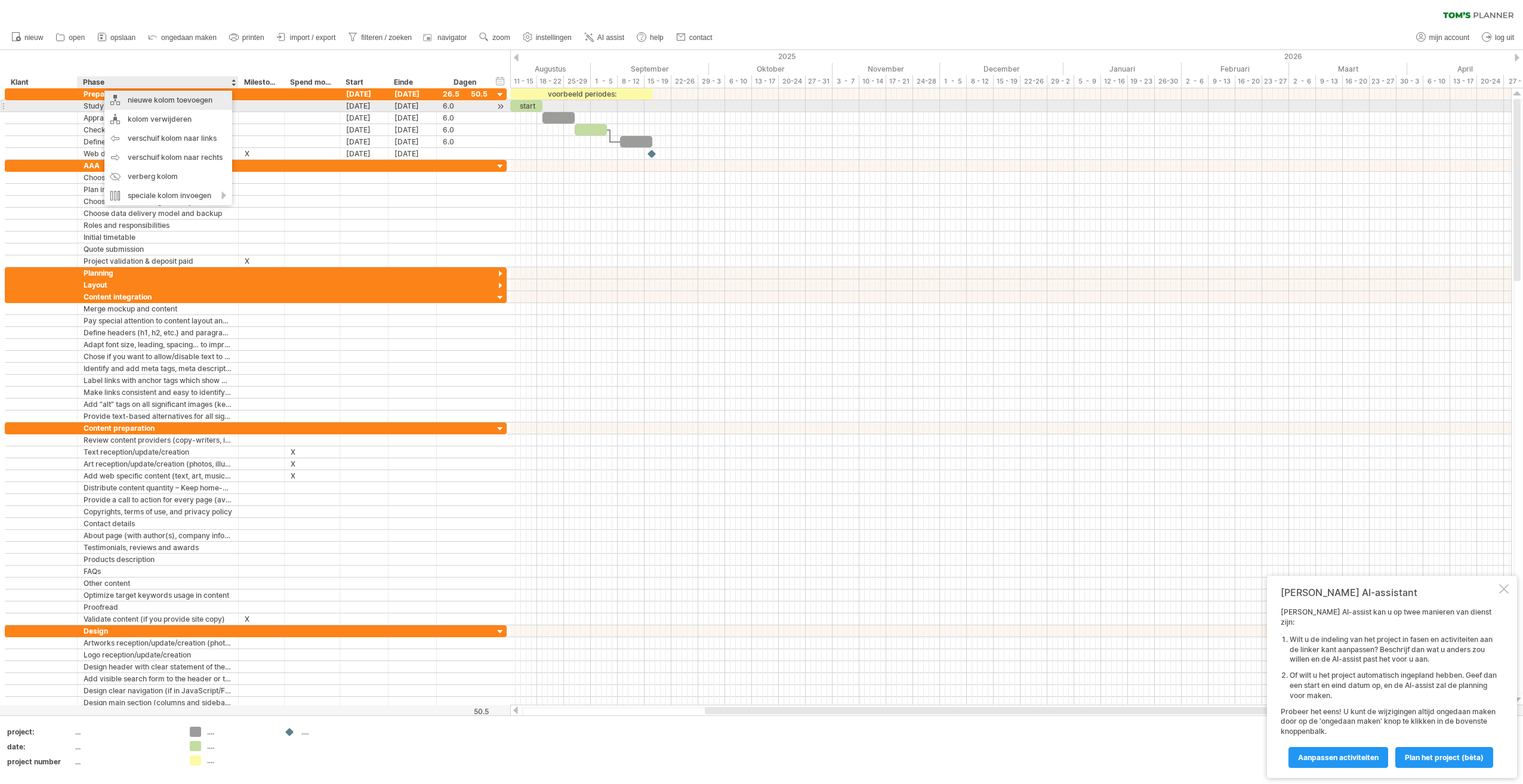
click at [155, 100] on div "nieuwe kolom toevoegen" at bounding box center [168, 100] width 127 height 19
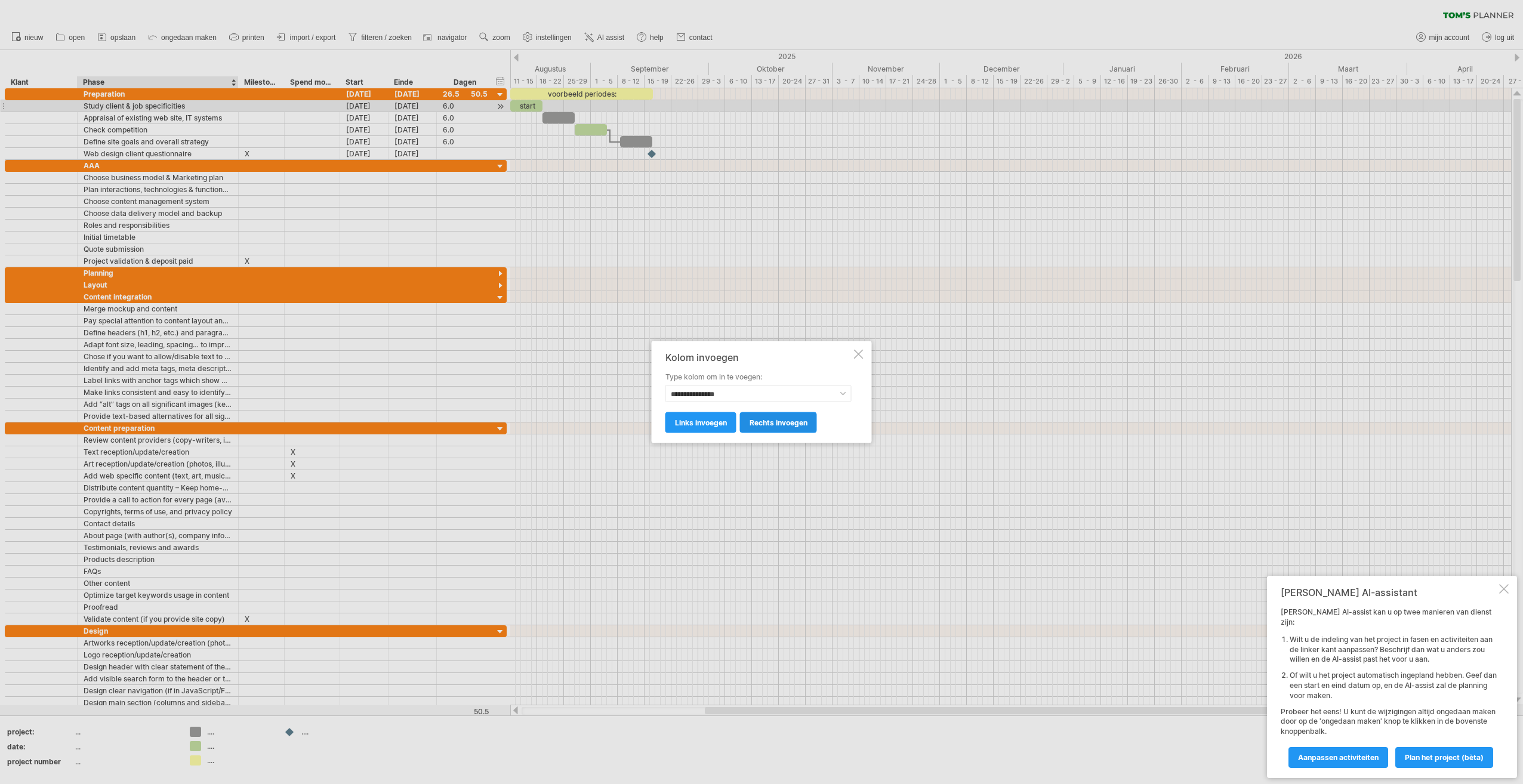
click at [772, 422] on span "rechts invoegen" at bounding box center [778, 422] width 58 height 9
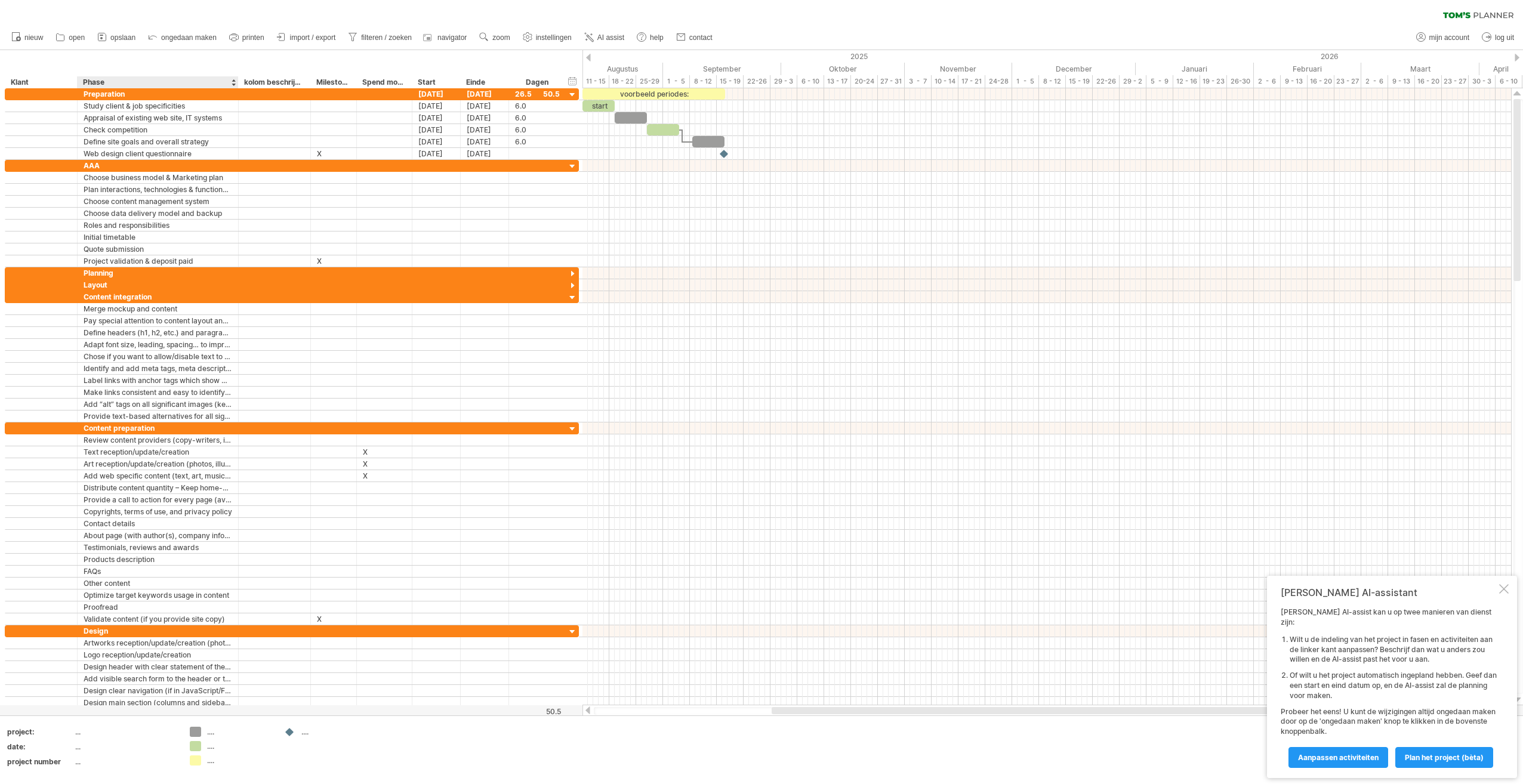
drag, startPoint x: 271, startPoint y: 82, endPoint x: 80, endPoint y: 84, distance: 191.0
click at [80, 84] on div "**********" at bounding box center [285, 82] width 561 height 12
drag, startPoint x: 112, startPoint y: 82, endPoint x: 138, endPoint y: 82, distance: 26.0
click at [137, 82] on div "Phase" at bounding box center [157, 82] width 149 height 12
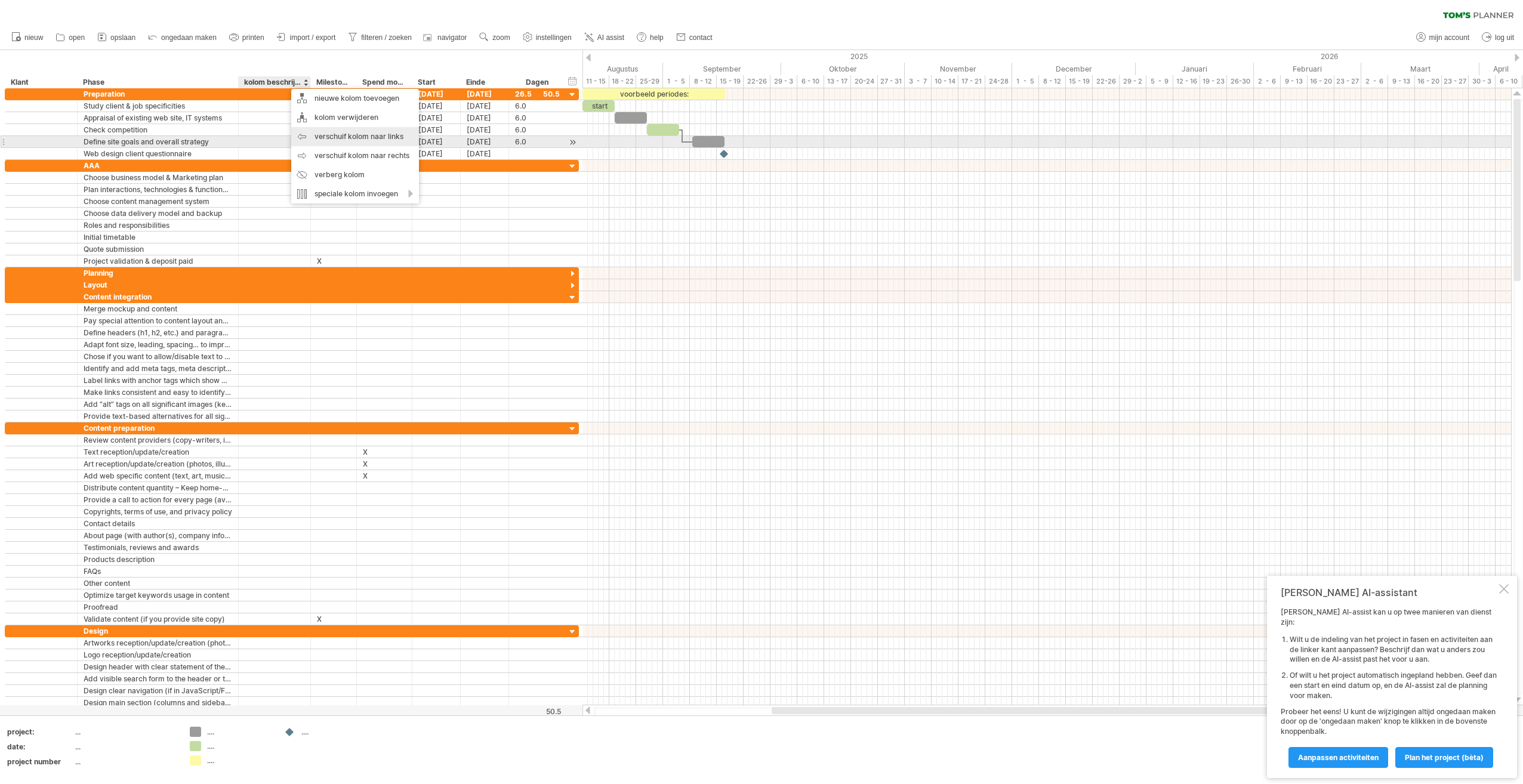
click at [342, 136] on div "verschuif kolom naar links" at bounding box center [355, 137] width 127 height 19
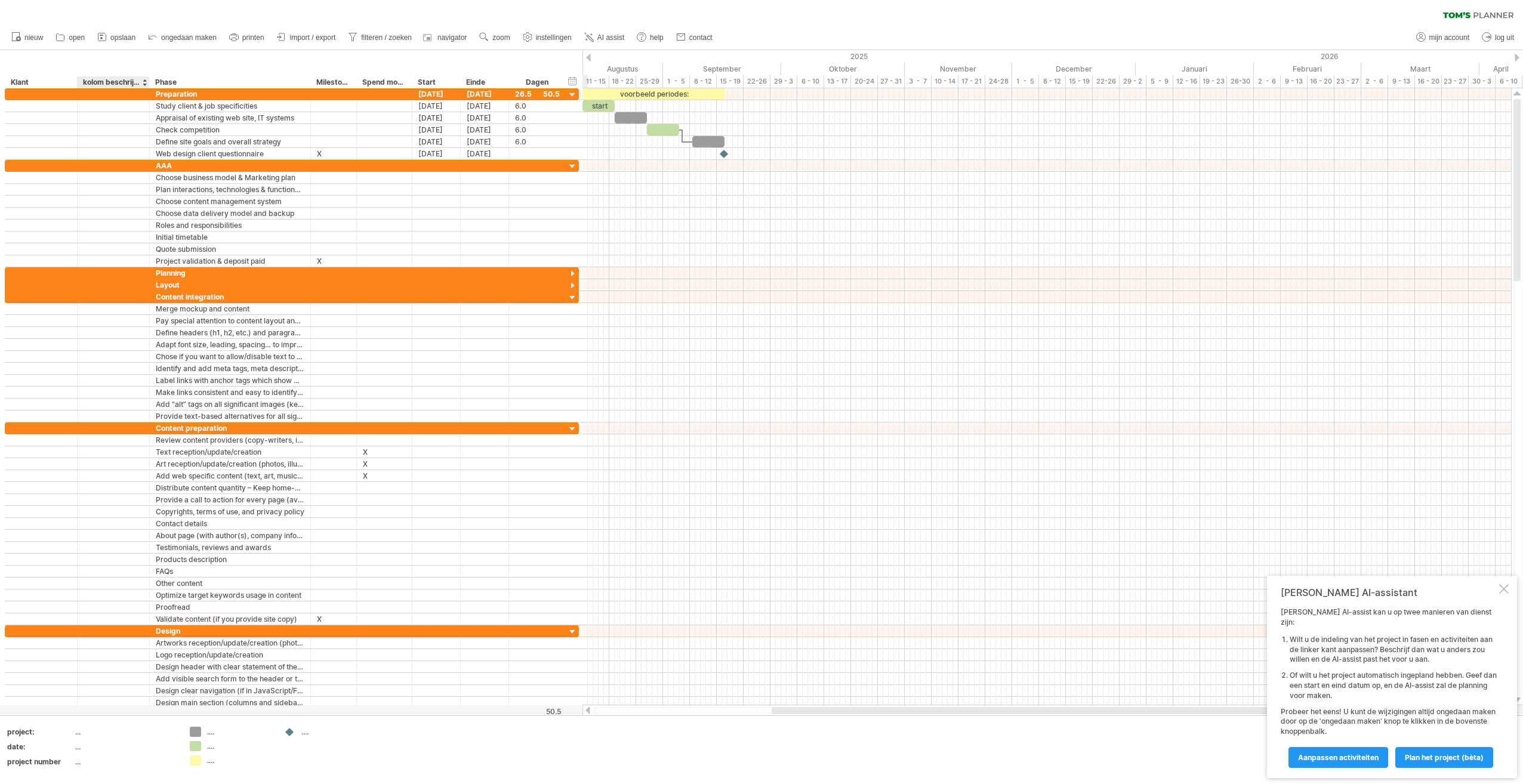
click at [110, 80] on div "kolom beschrijving" at bounding box center [113, 82] width 60 height 12
click at [1503, 594] on div at bounding box center [1504, 589] width 10 height 10
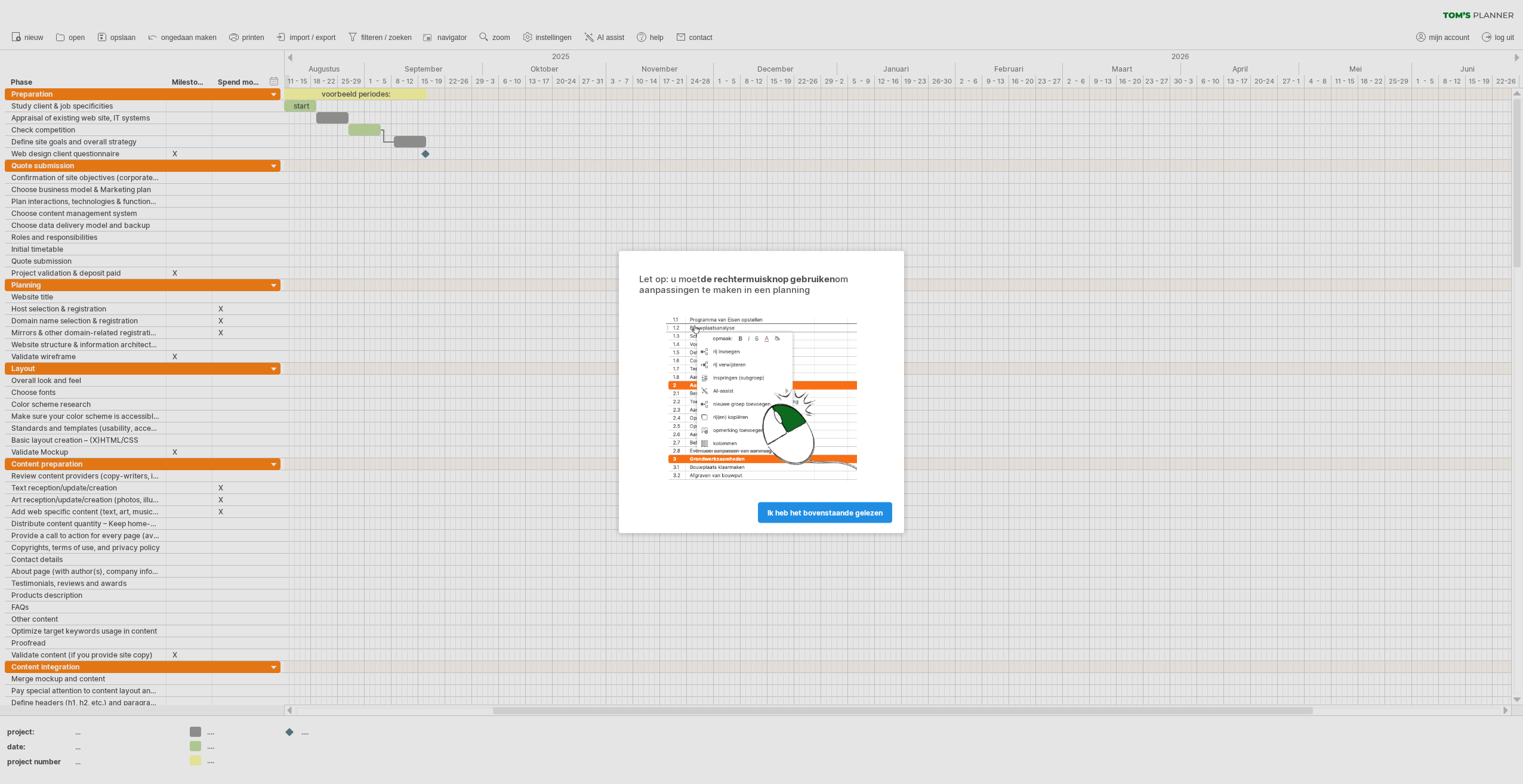
click at [811, 504] on link "ik heb het bovenstaande gelezen" at bounding box center [825, 513] width 134 height 21
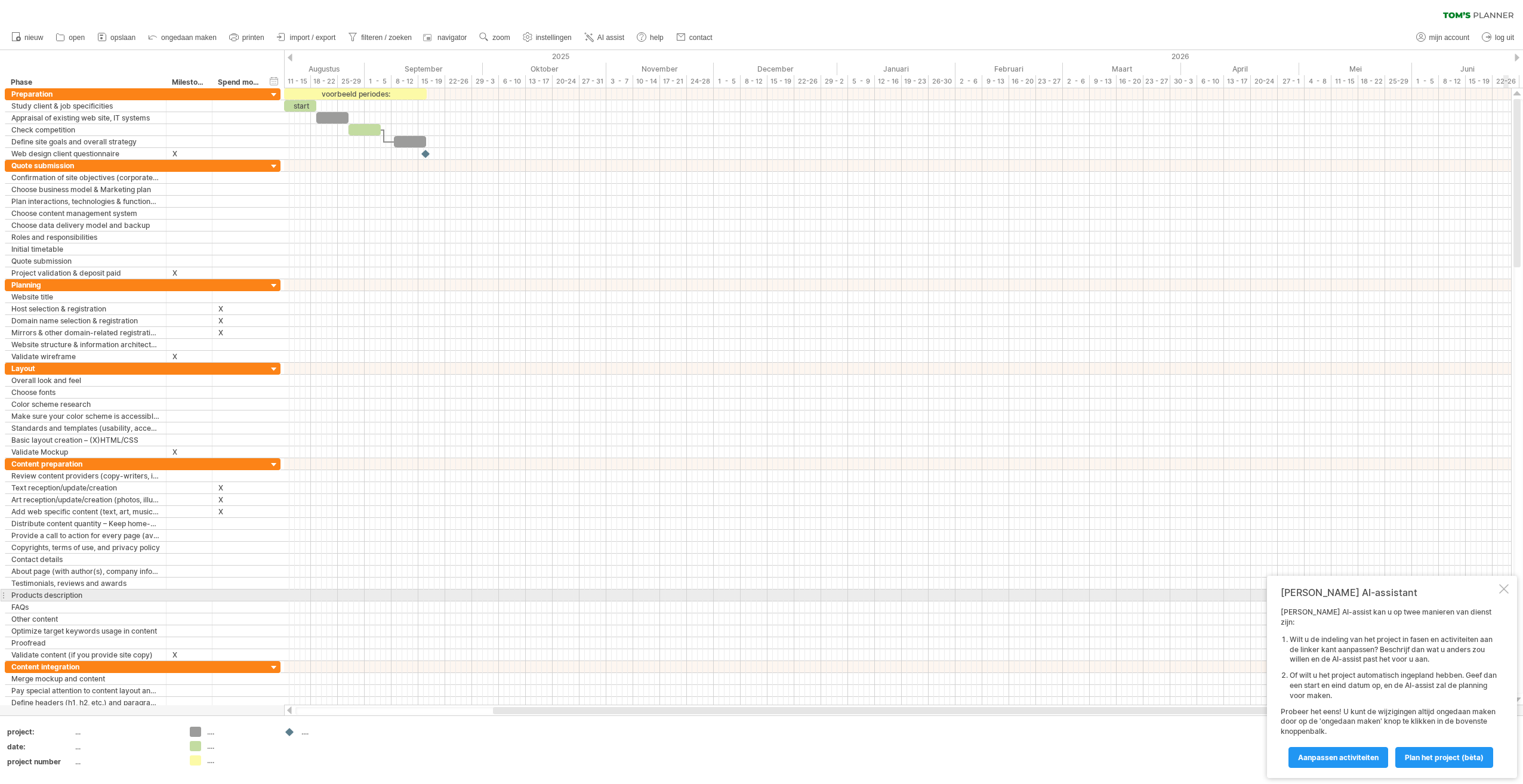
click at [1501, 594] on div at bounding box center [1504, 589] width 10 height 10
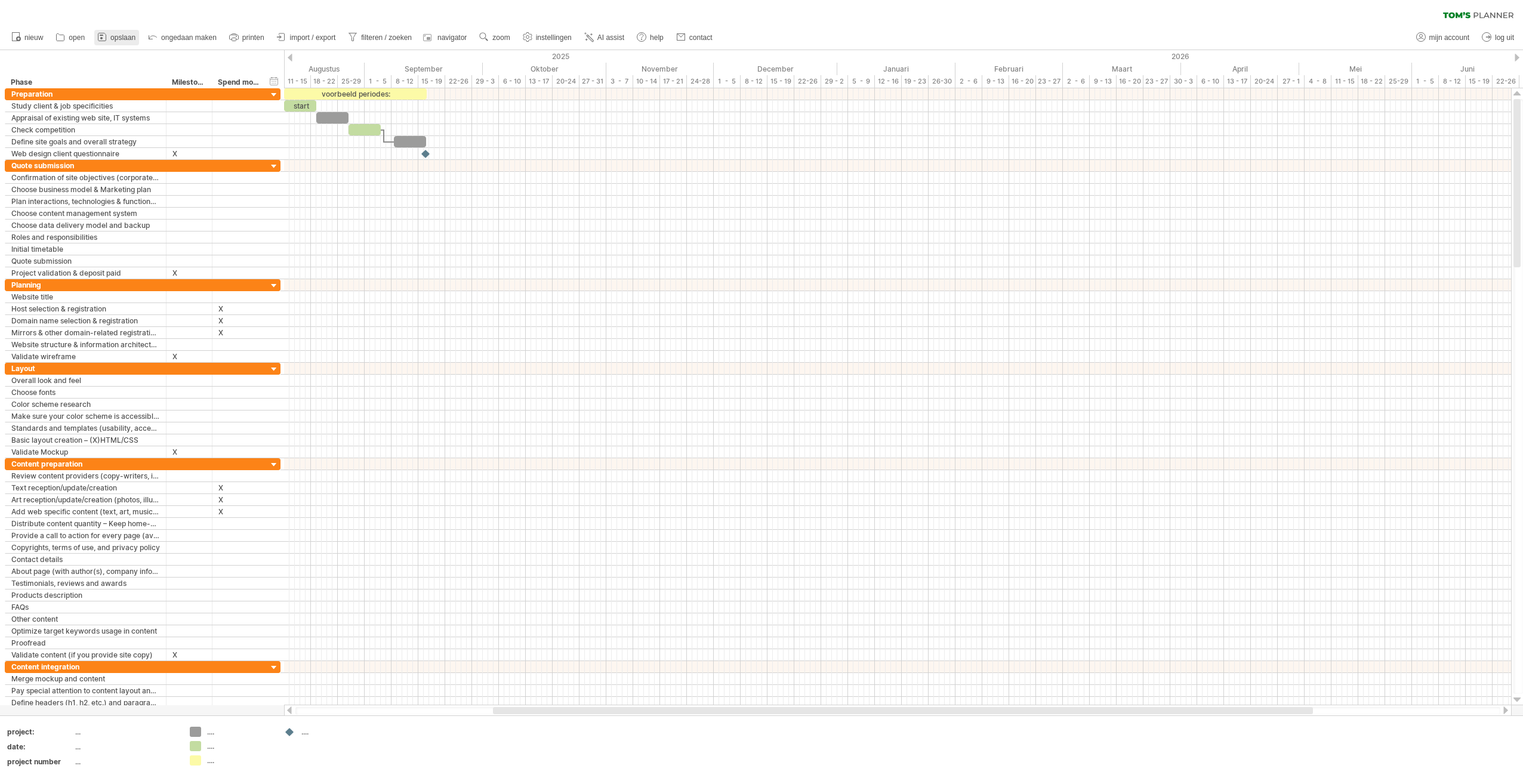
click at [118, 38] on span "opslaan" at bounding box center [123, 38] width 25 height 9
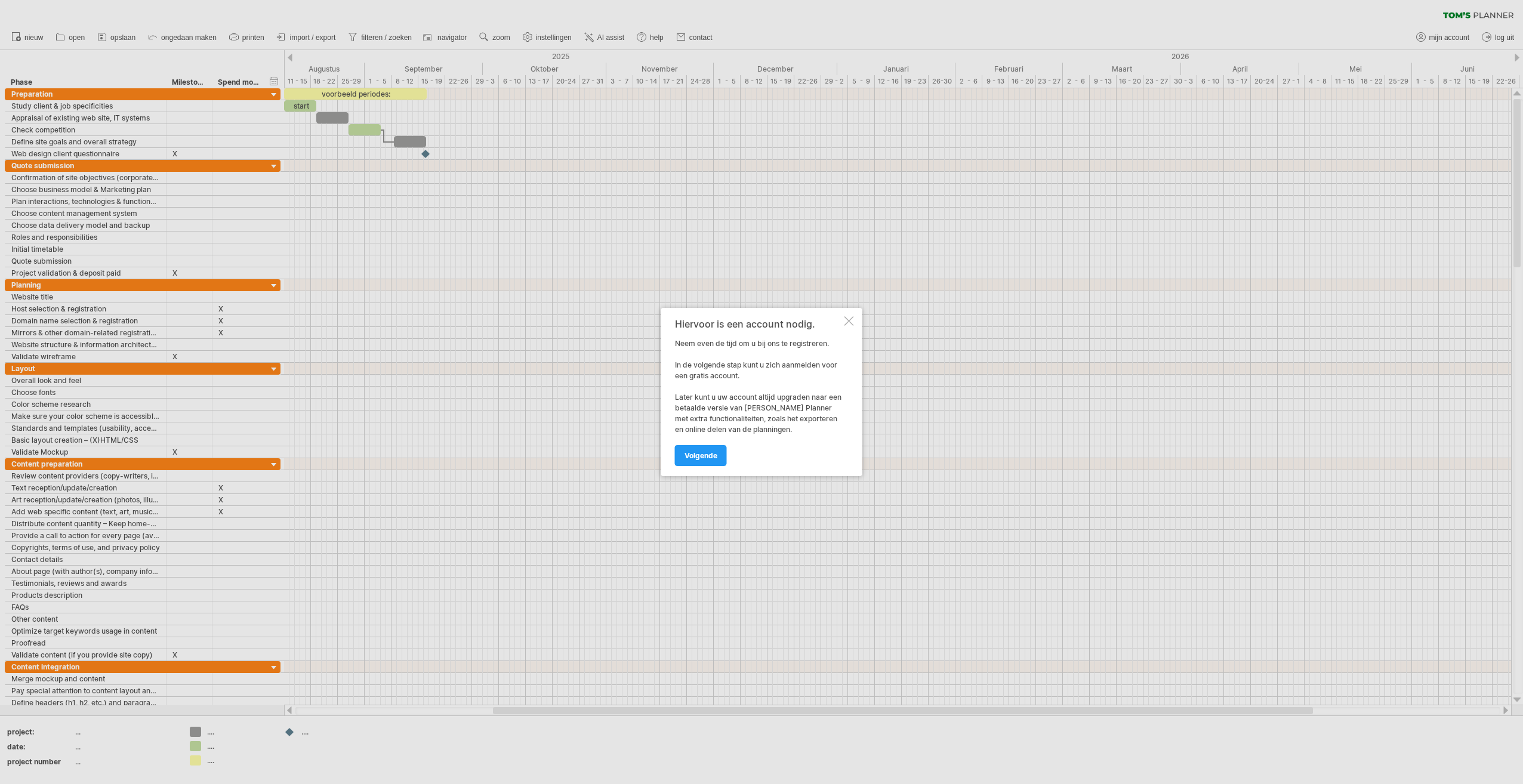
click at [850, 321] on div at bounding box center [849, 321] width 10 height 10
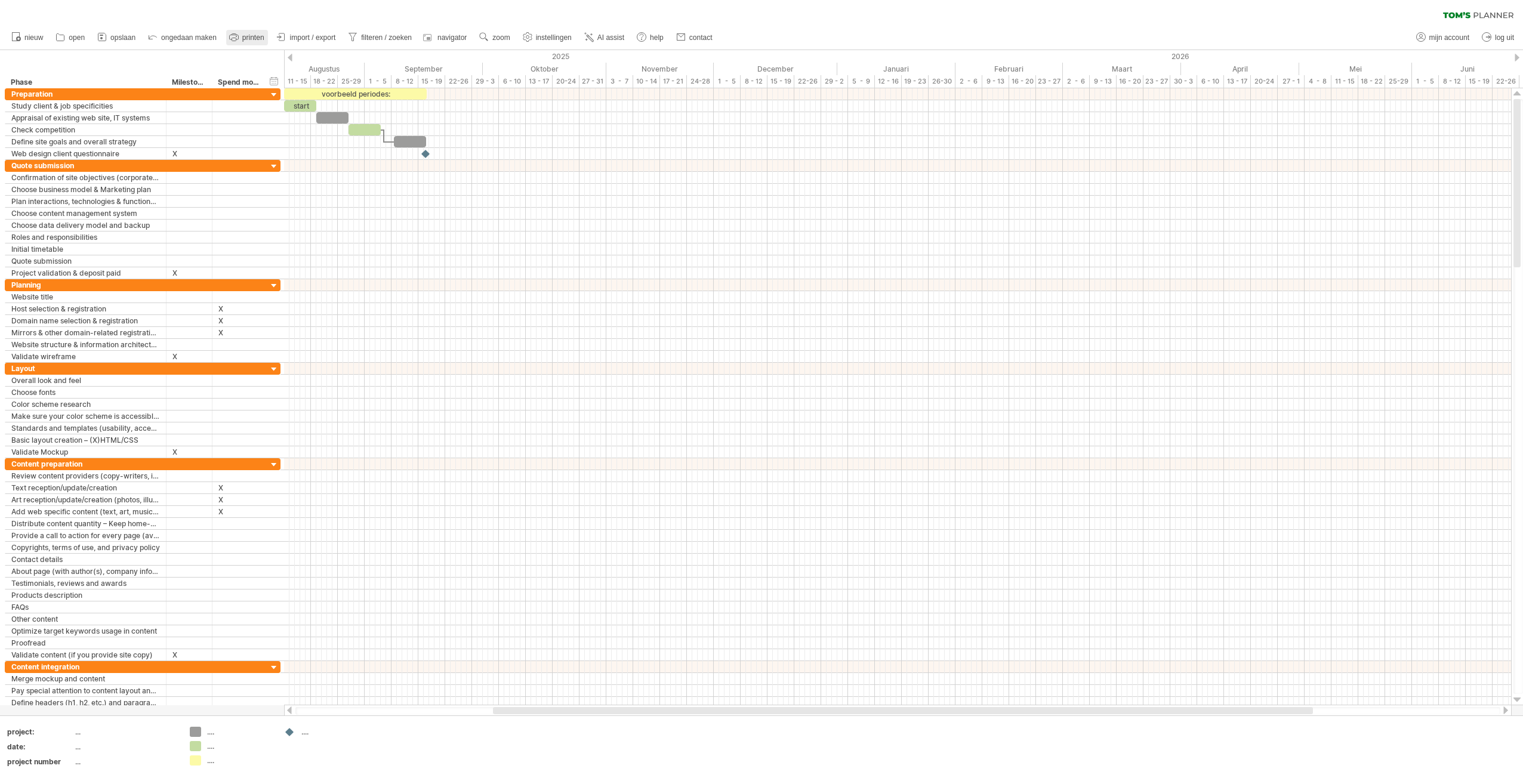
click at [254, 34] on span "printen" at bounding box center [253, 38] width 22 height 9
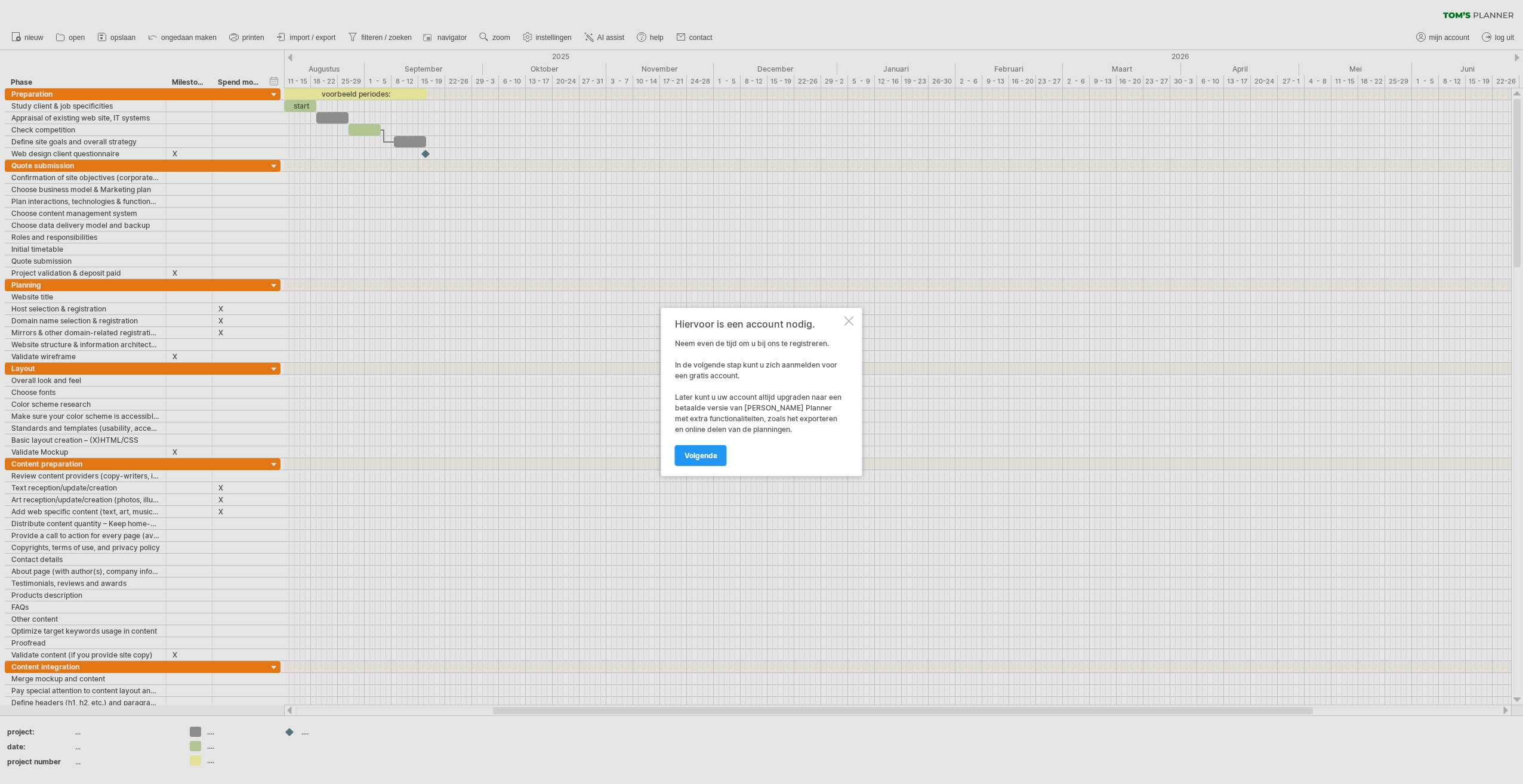
click at [846, 327] on div "Hiervoor is een account nodig. Neem even de tijd om u bij ons te registreren. I…" at bounding box center [762, 392] width 201 height 168
click at [854, 318] on div "Hiervoor is een account nodig. Neem even de tijd om u bij ons te registreren. I…" at bounding box center [762, 392] width 201 height 168
click at [852, 319] on div at bounding box center [849, 321] width 10 height 10
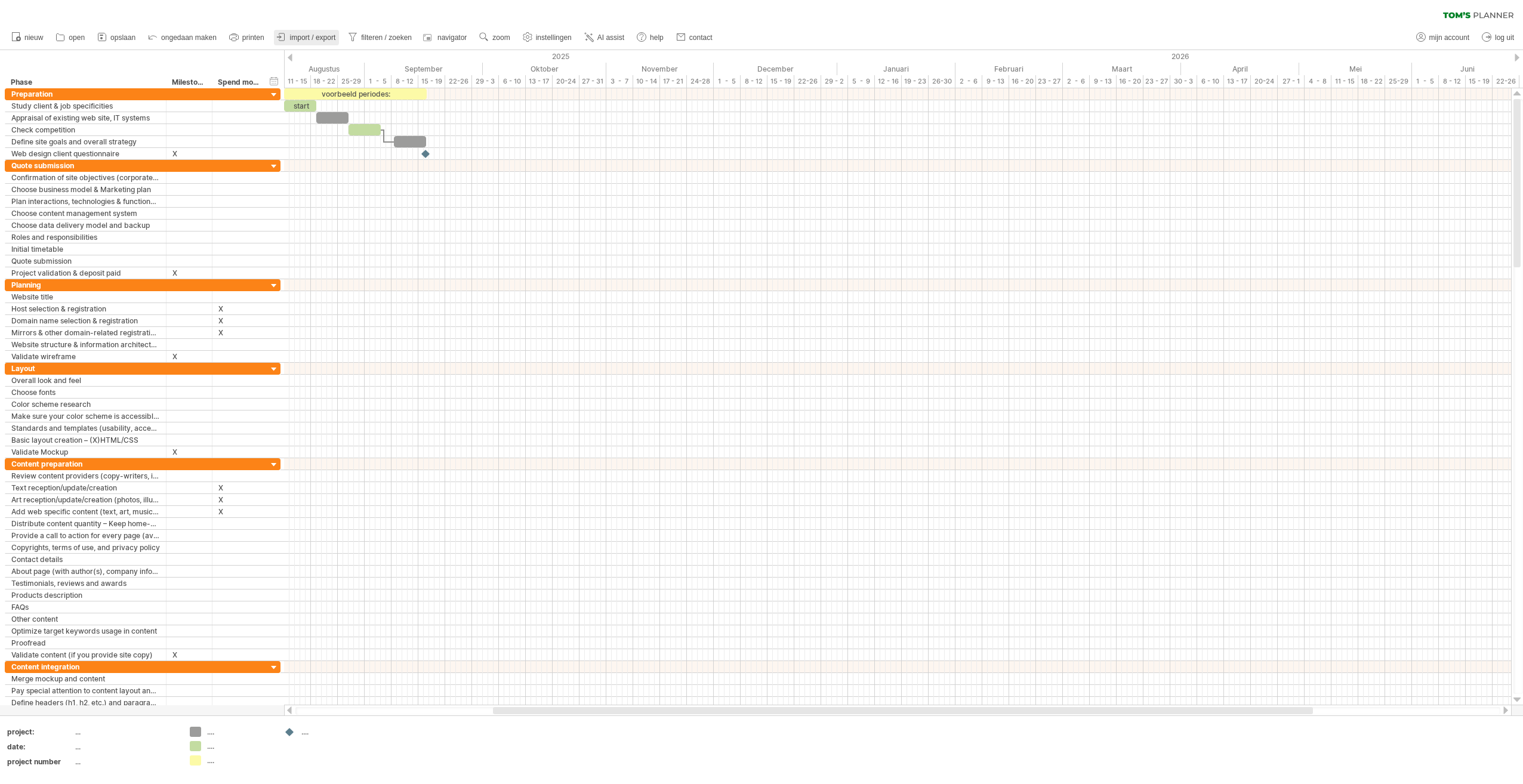
click at [307, 40] on span "import / export" at bounding box center [313, 38] width 46 height 9
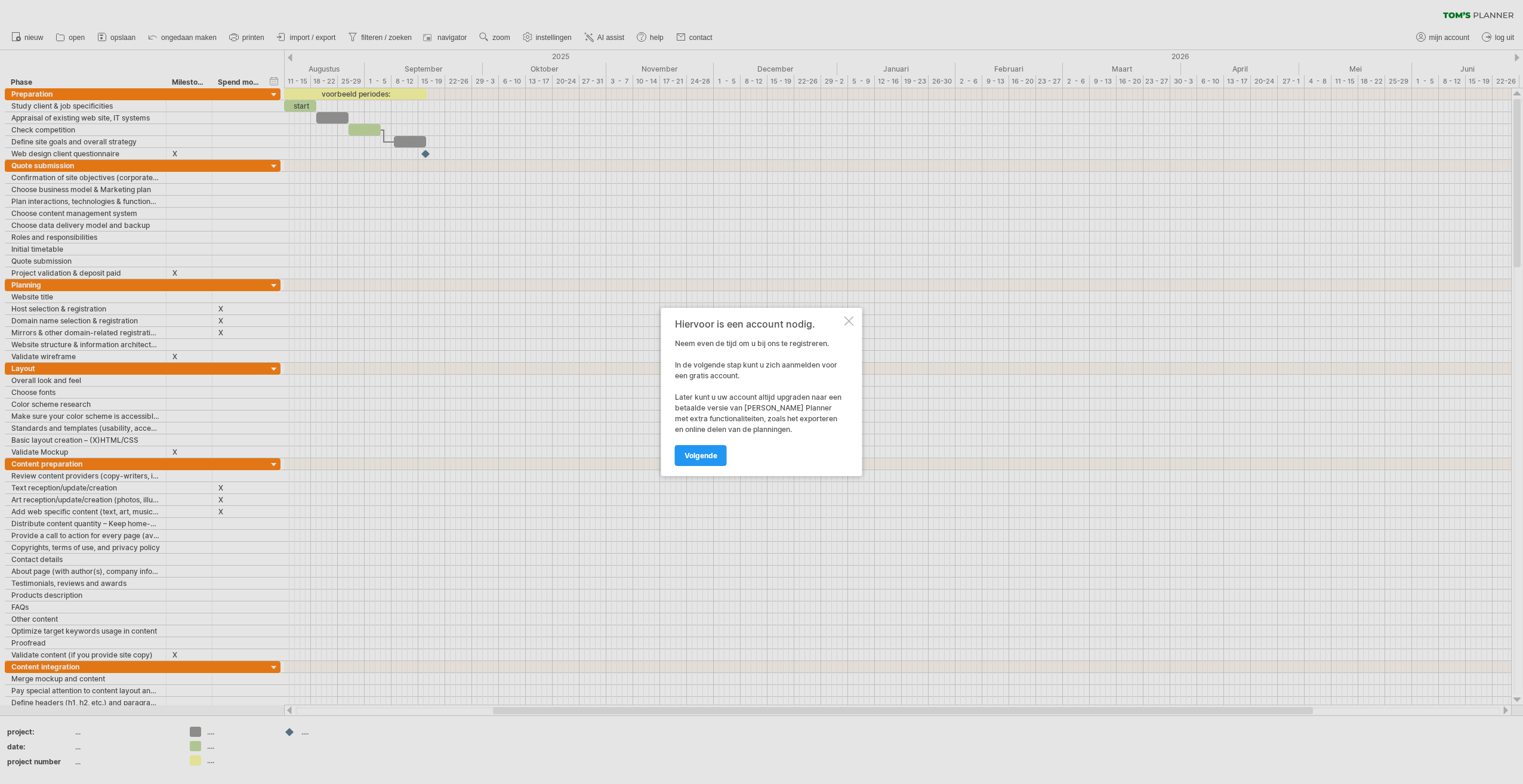
click at [848, 320] on div at bounding box center [849, 321] width 10 height 10
